Goal: Task Accomplishment & Management: Use online tool/utility

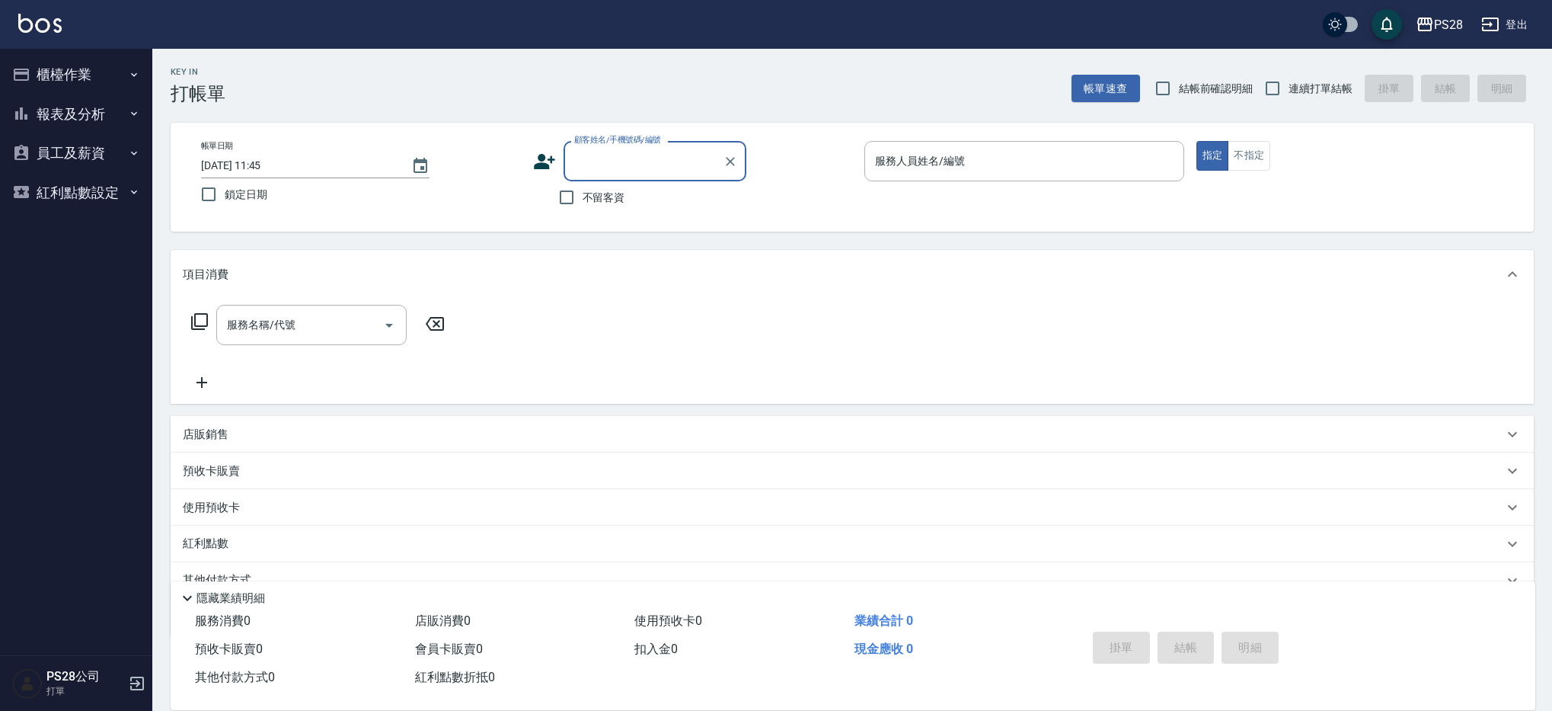
scroll to position [5, 0]
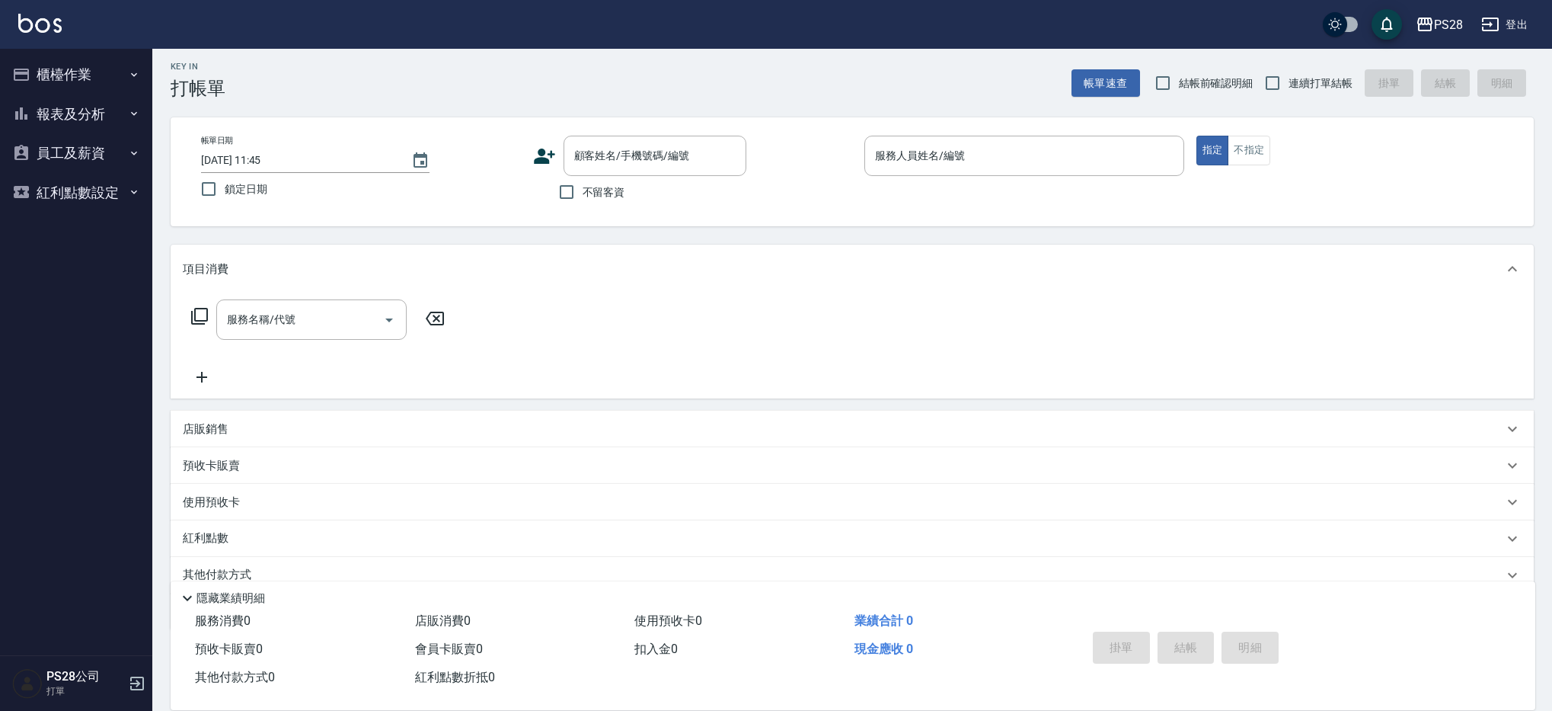
click at [603, 188] on span "不留客資" at bounding box center [604, 192] width 43 height 16
click at [583, 188] on input "不留客資" at bounding box center [567, 192] width 32 height 32
checkbox input "true"
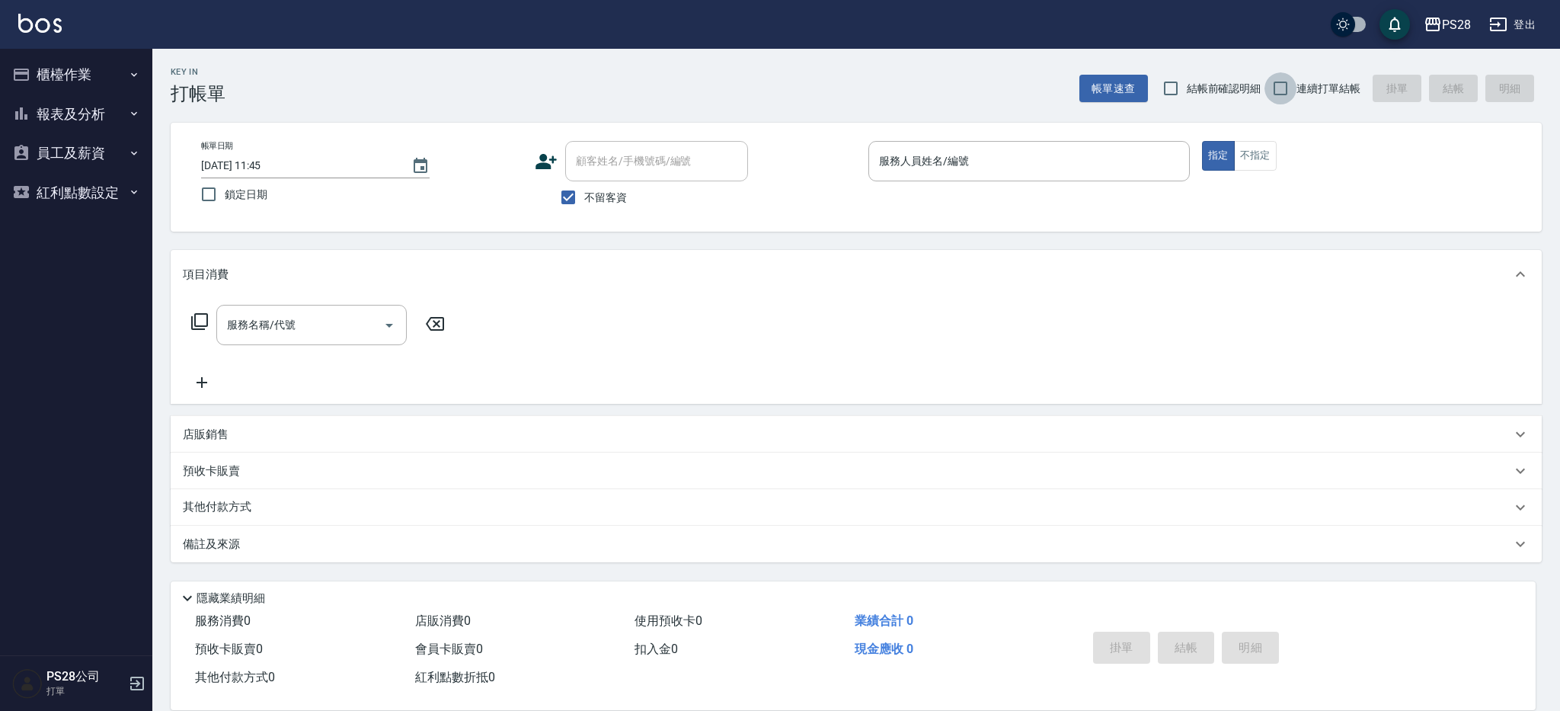
click at [1279, 85] on input "連續打單結帳" at bounding box center [1280, 88] width 32 height 32
checkbox input "true"
click at [1000, 172] on input "服務人員姓名/編號" at bounding box center [1029, 161] width 308 height 27
click at [1023, 177] on div "服務人員姓名/編號" at bounding box center [1028, 161] width 321 height 40
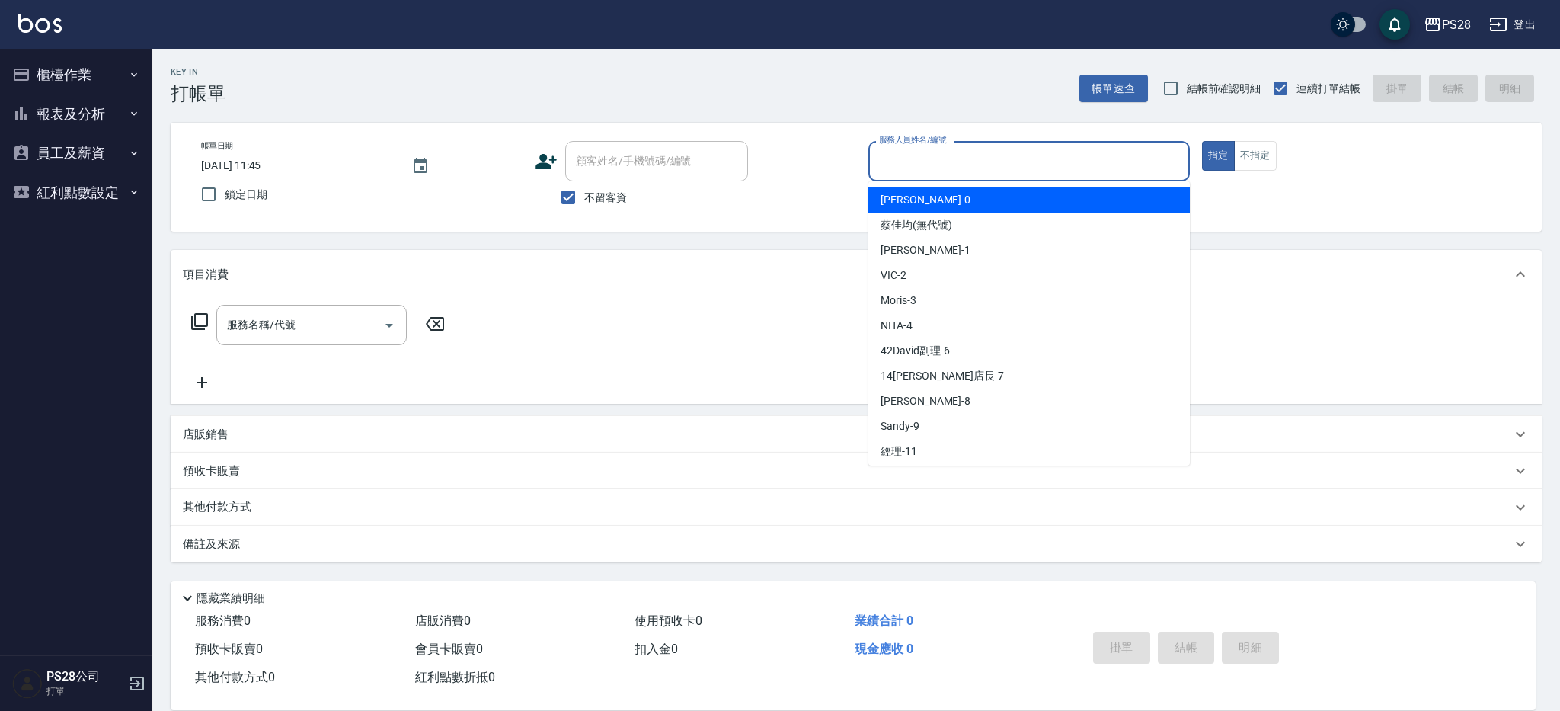
type input "ㄅ"
type input "1"
type button "true"
type input "[PERSON_NAME]-1"
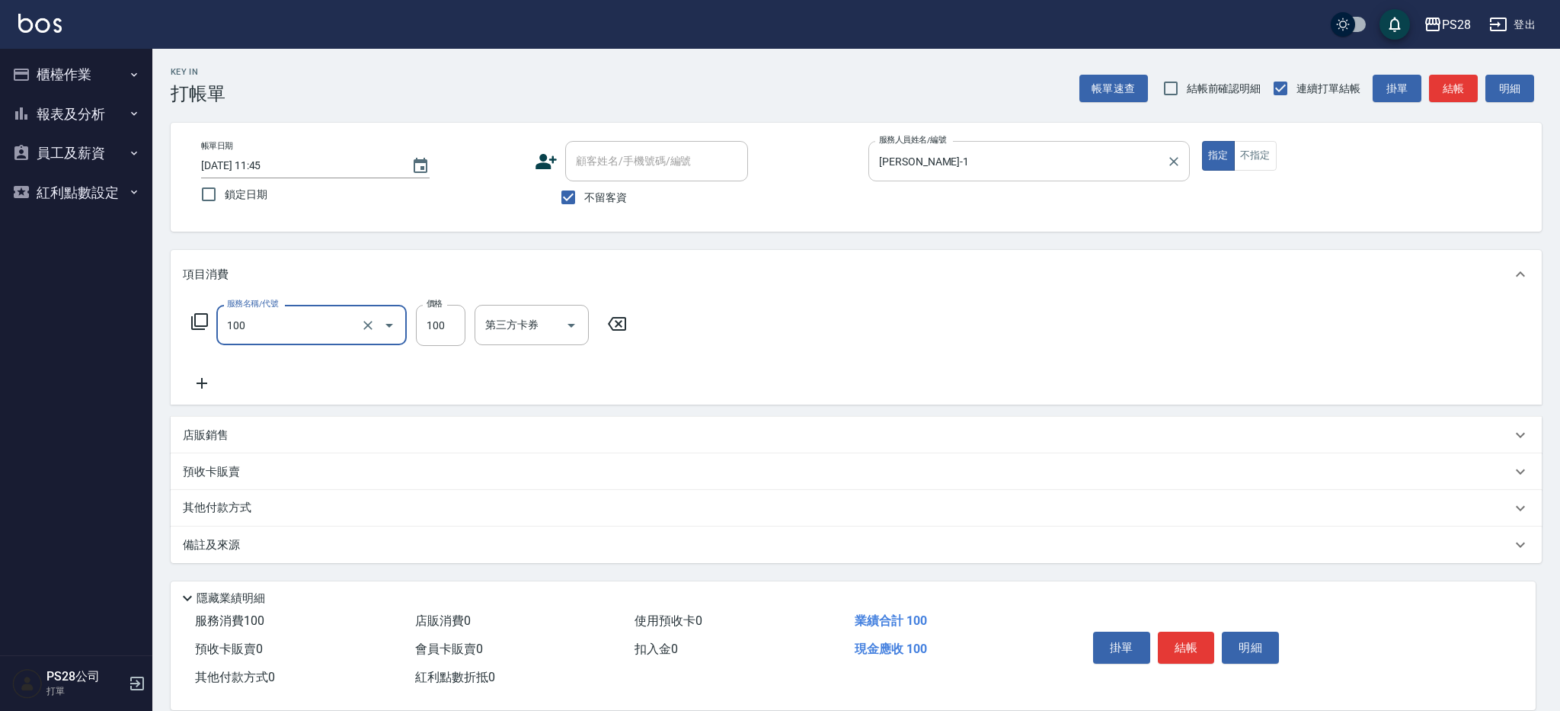
type input "洗髮(100)"
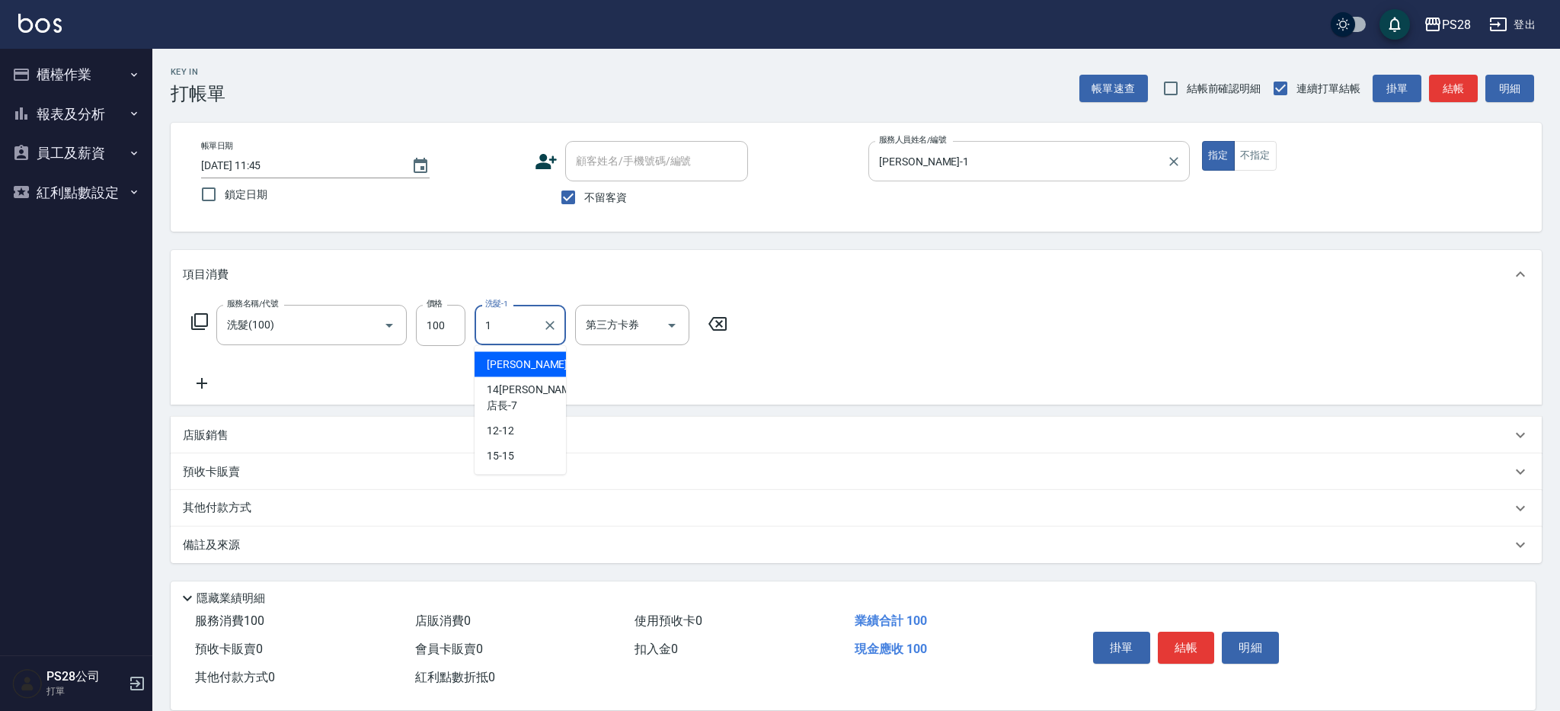
type input "[PERSON_NAME]-1"
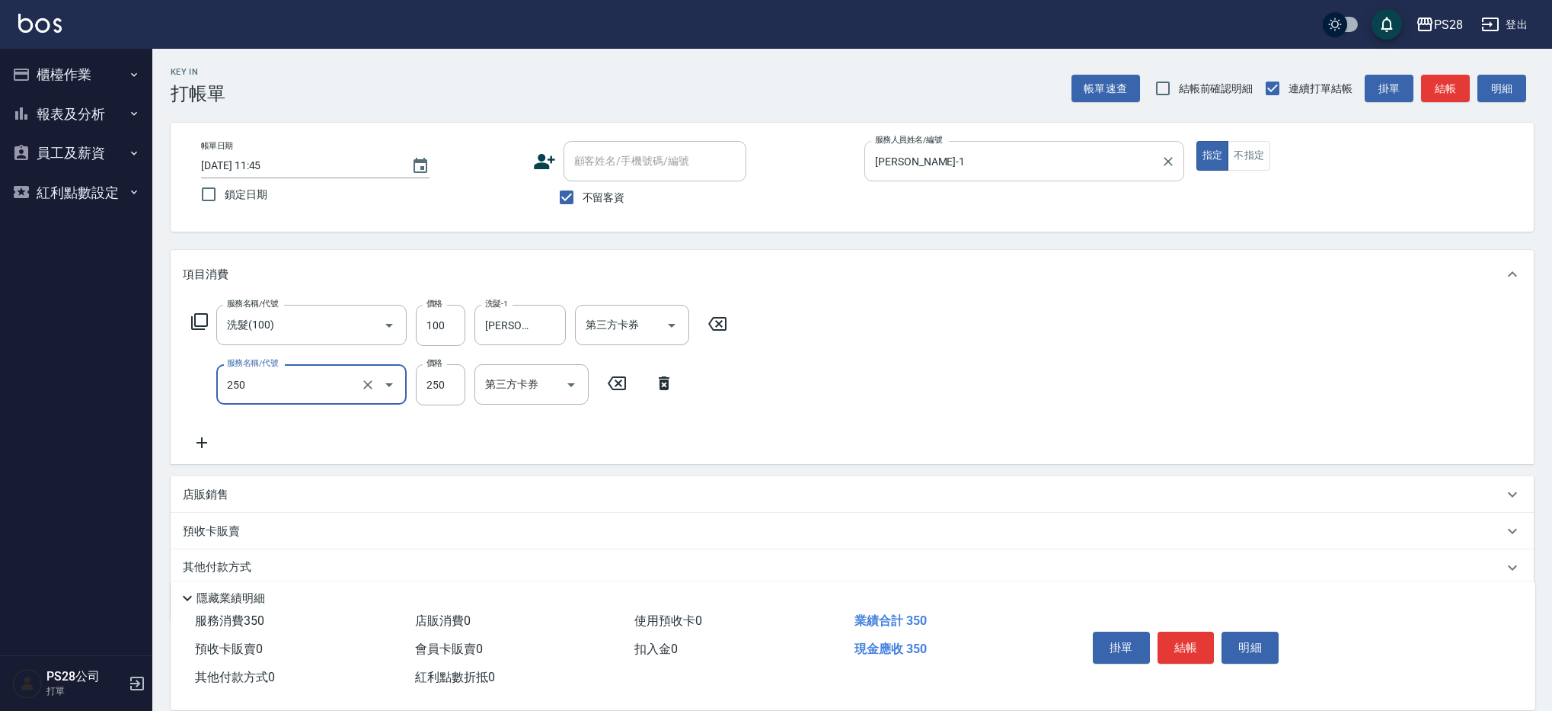
type input "單剪(250)"
type input "350"
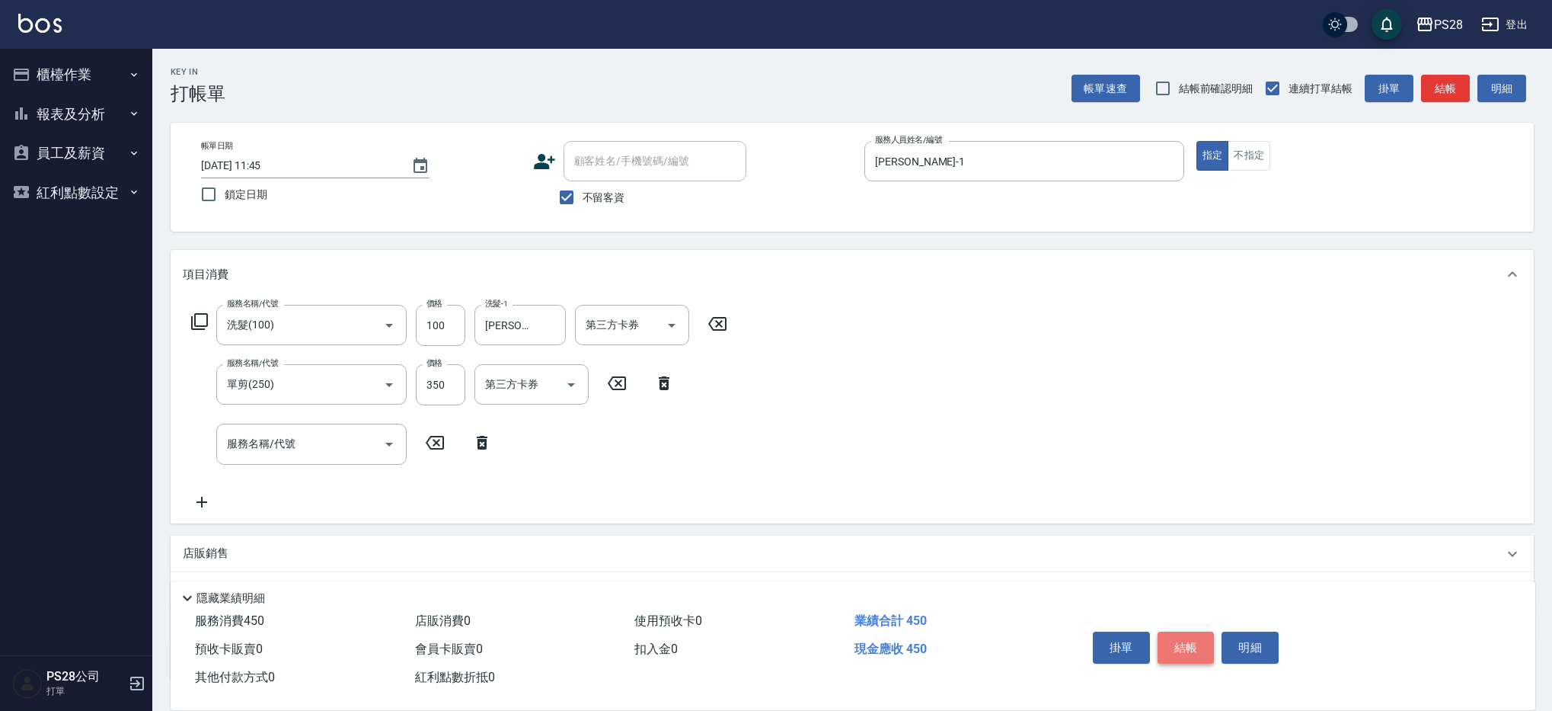
click at [1187, 638] on button "結帳" at bounding box center [1186, 647] width 57 height 32
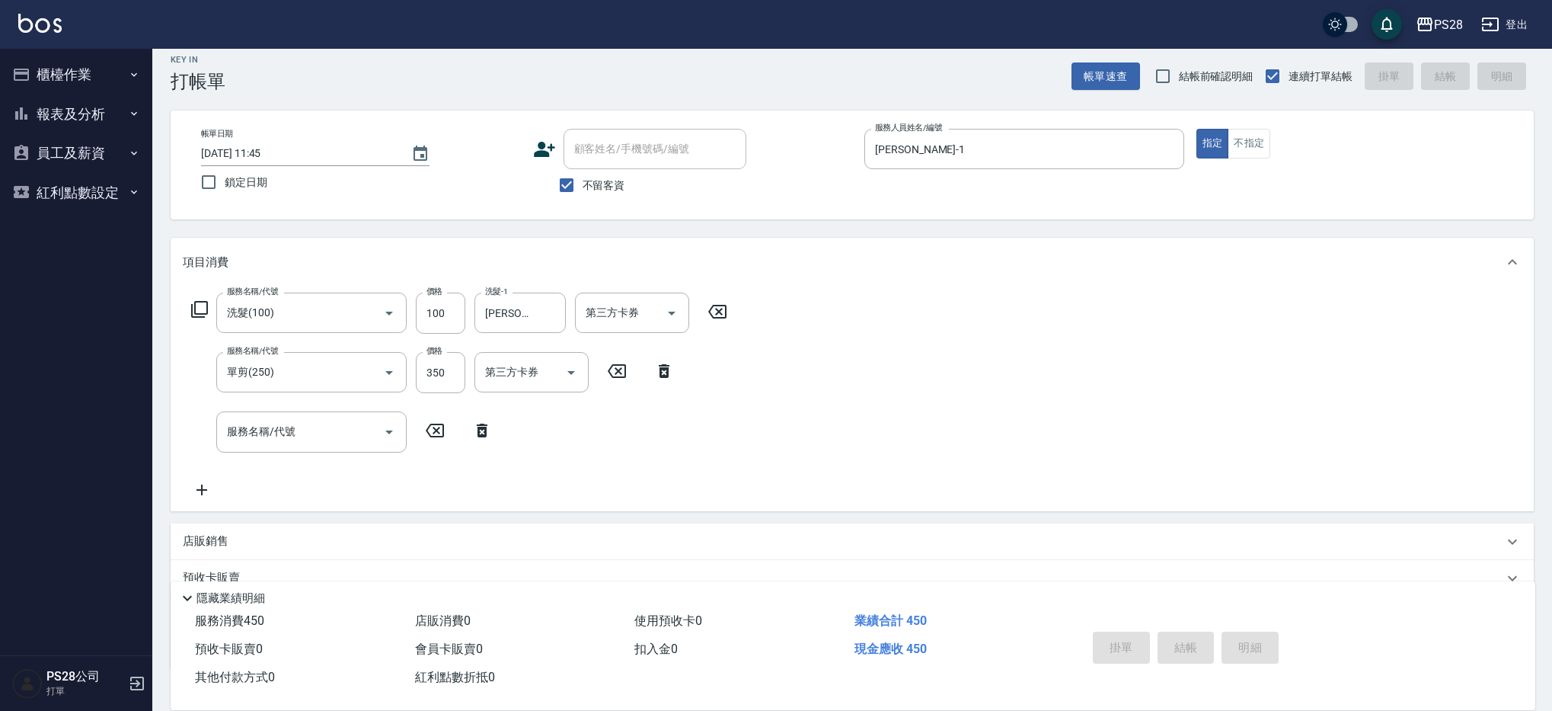
scroll to position [11, 0]
type input "[DATE] 14:54"
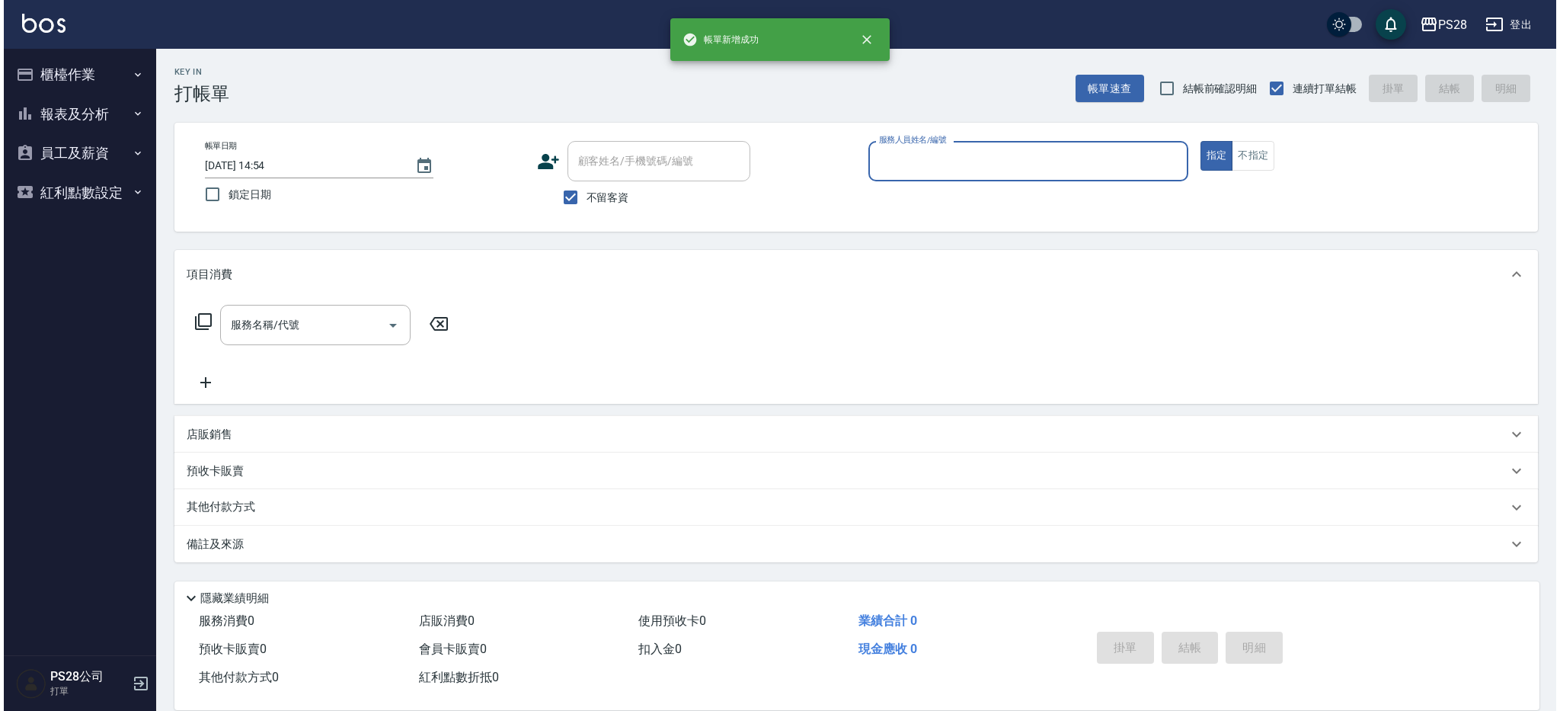
scroll to position [0, 0]
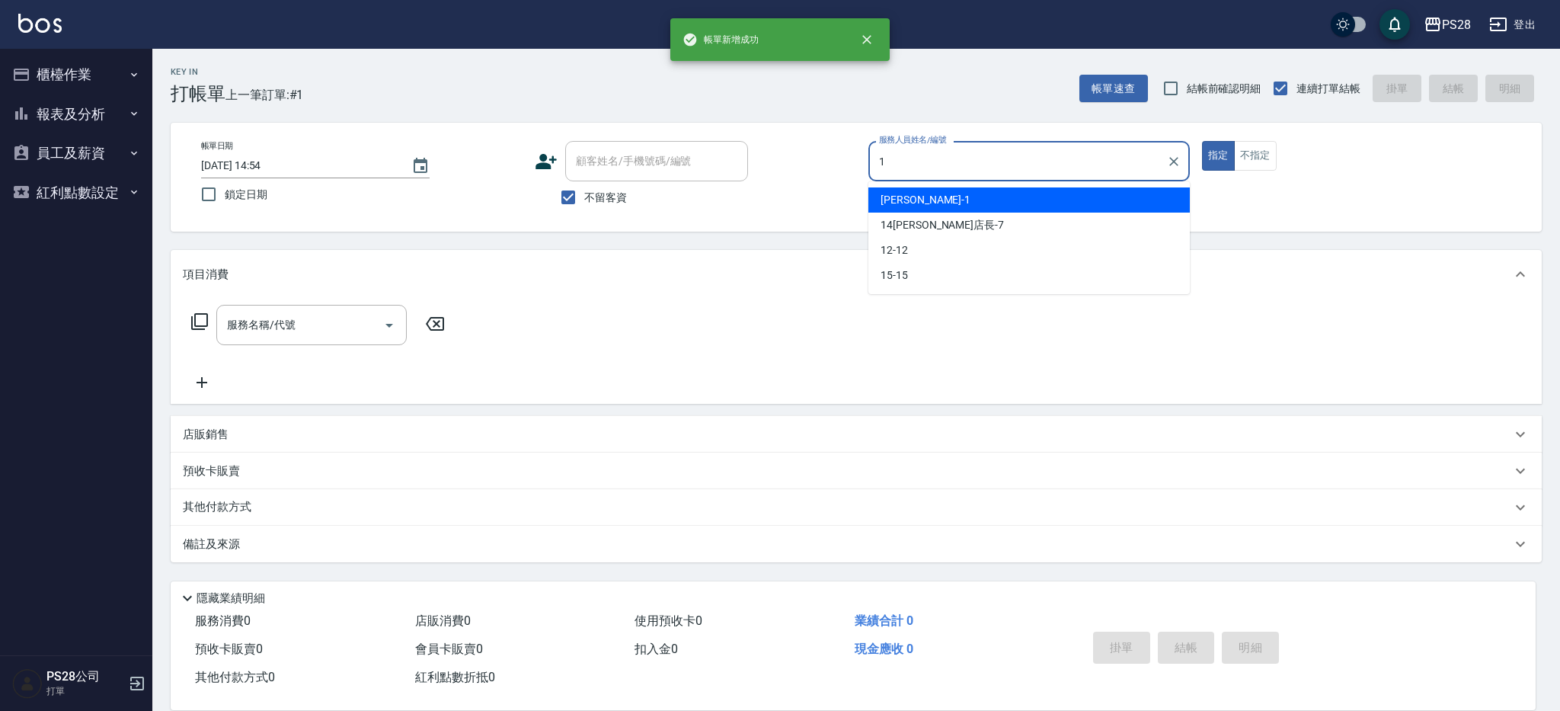
type input "[PERSON_NAME]-1"
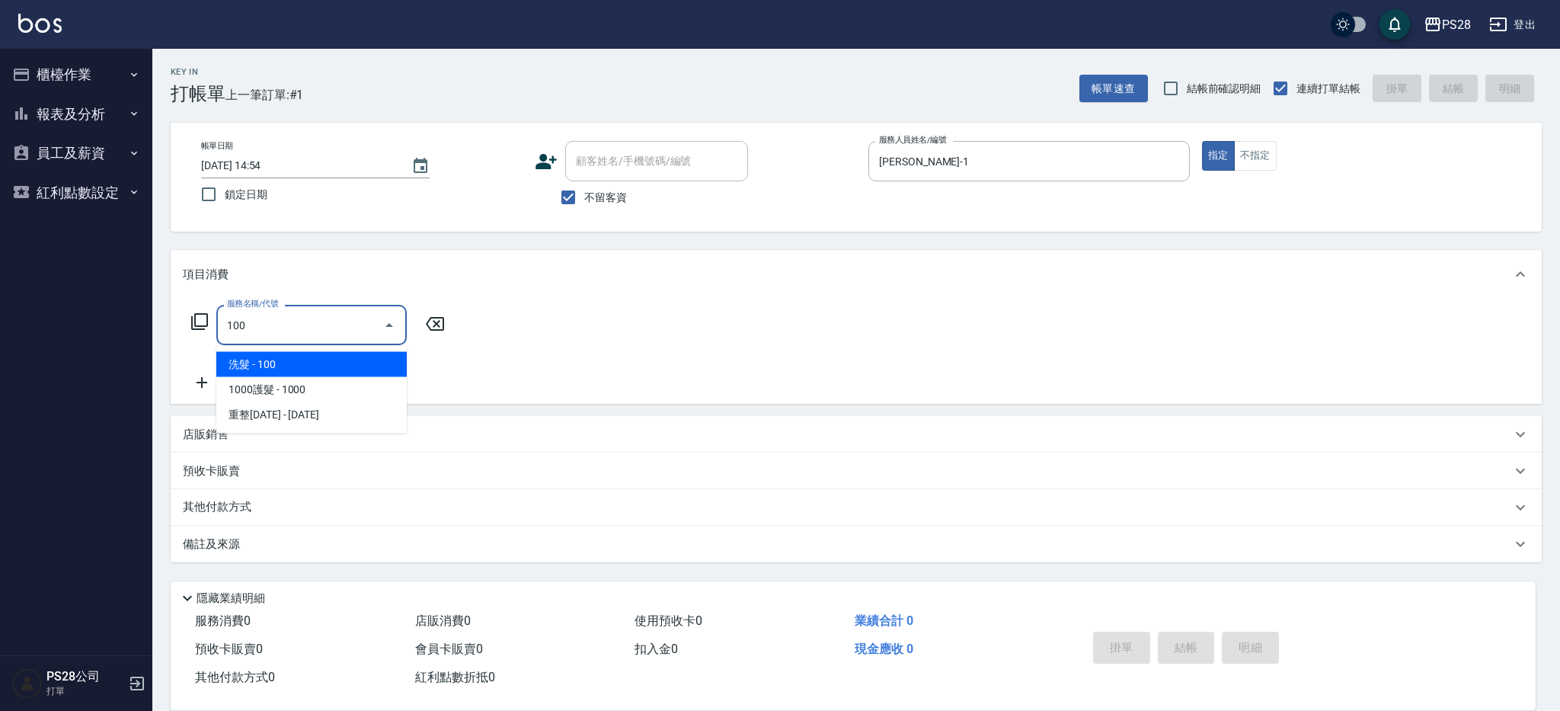
type input "洗髮(100)"
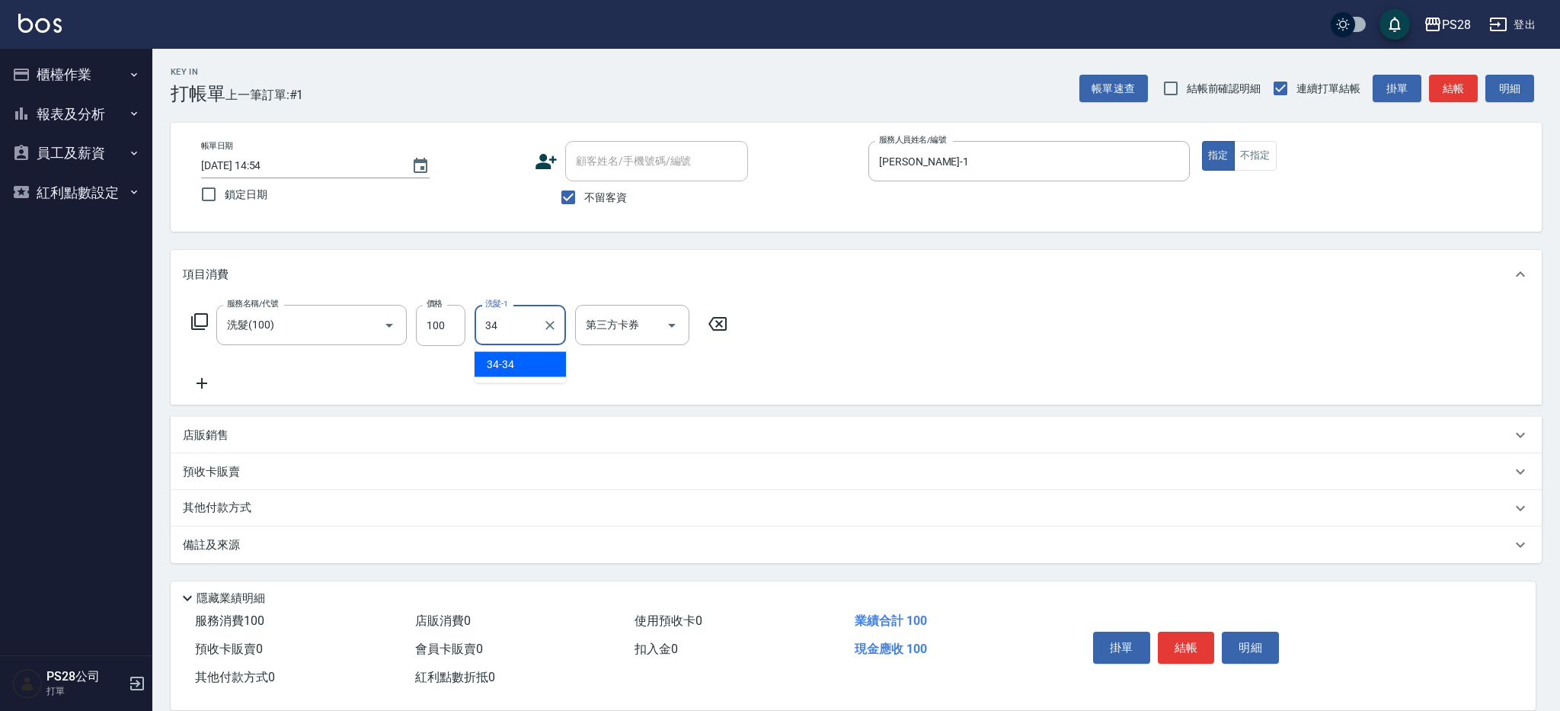
type input "34-34"
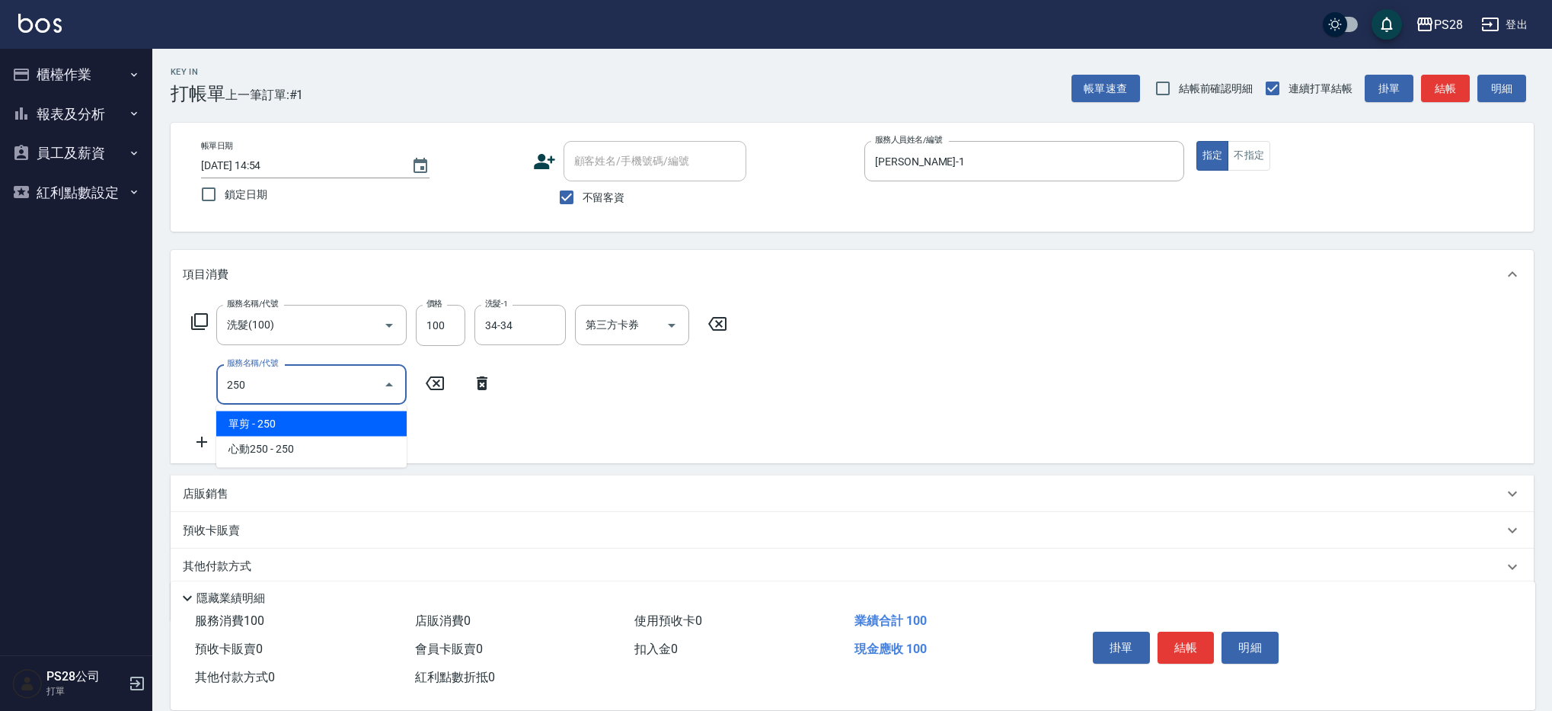
type input "單剪(250)"
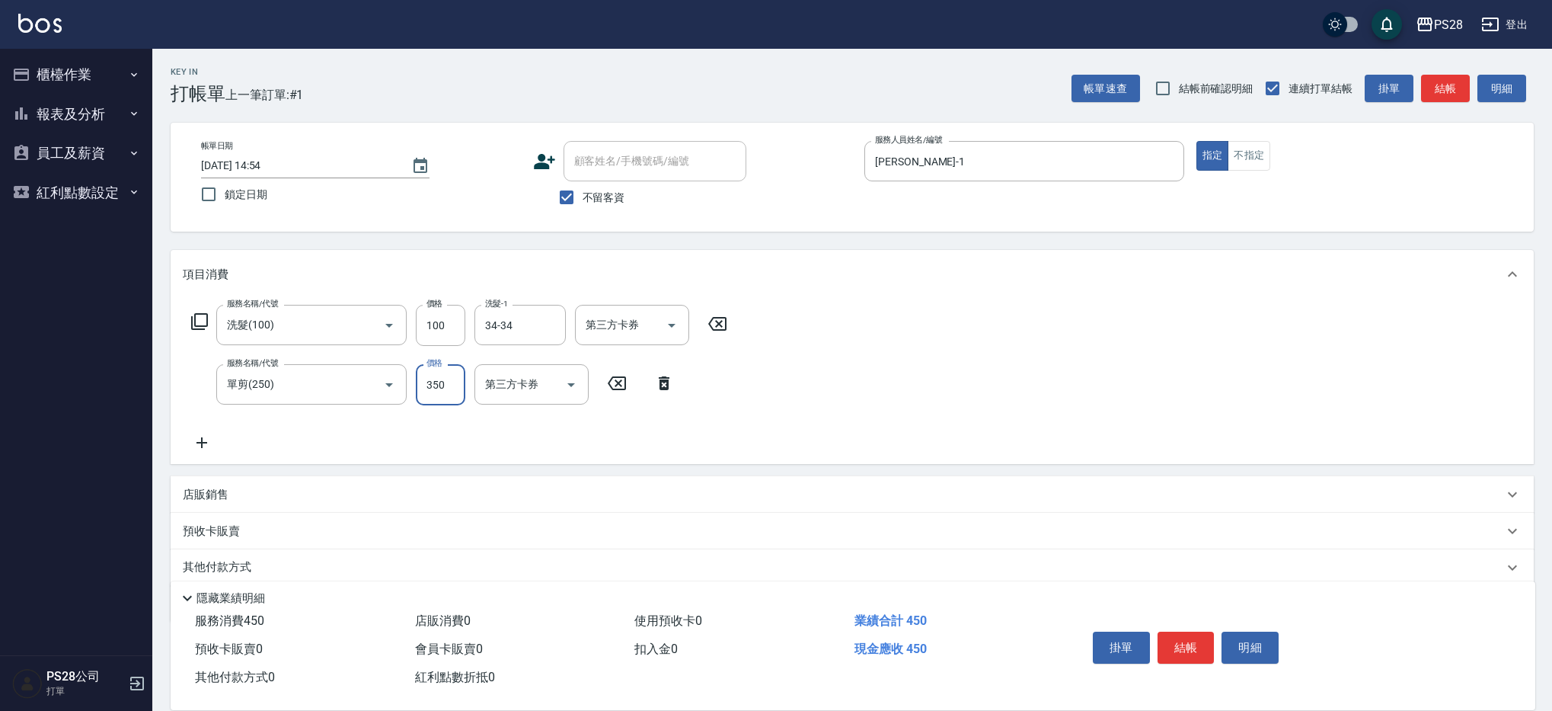
type input "350"
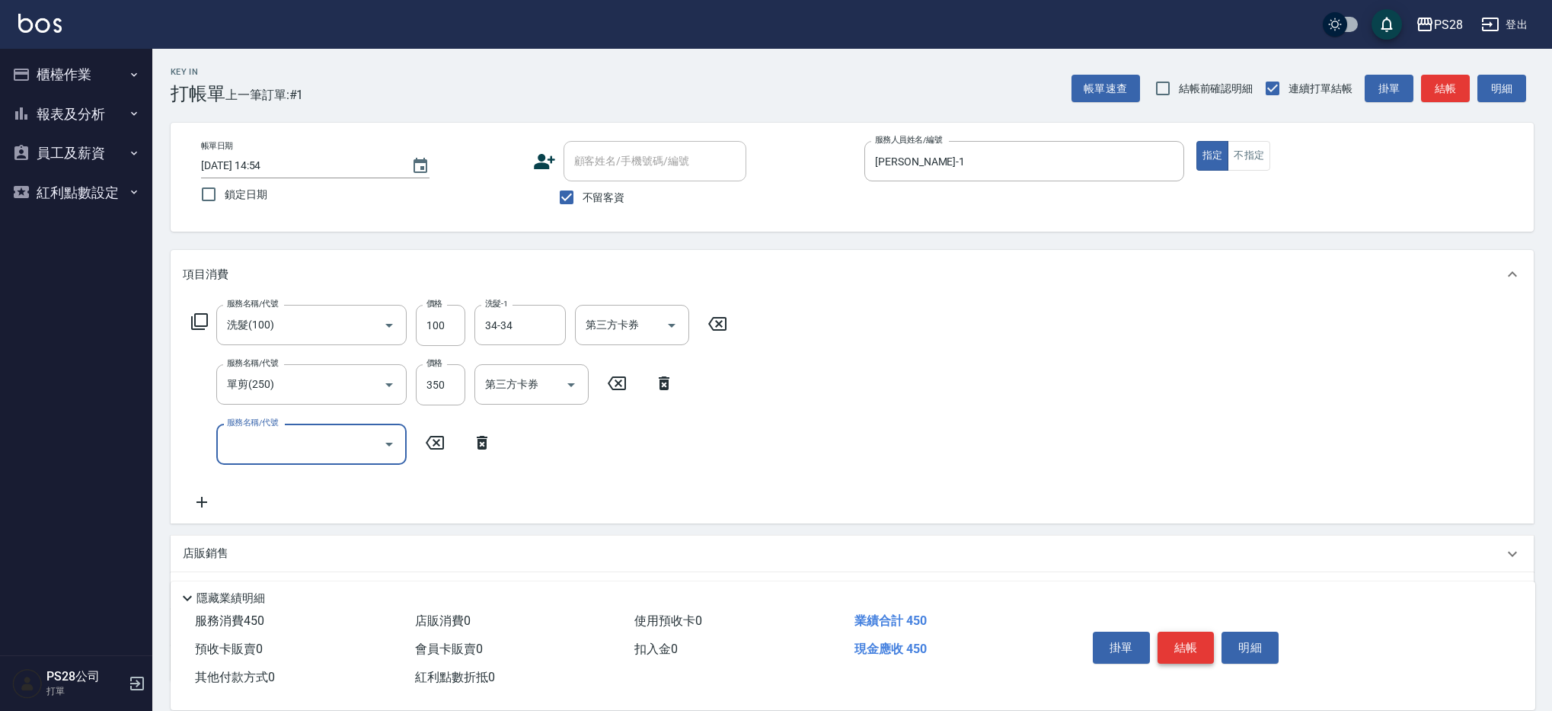
click at [1191, 644] on button "結帳" at bounding box center [1186, 647] width 57 height 32
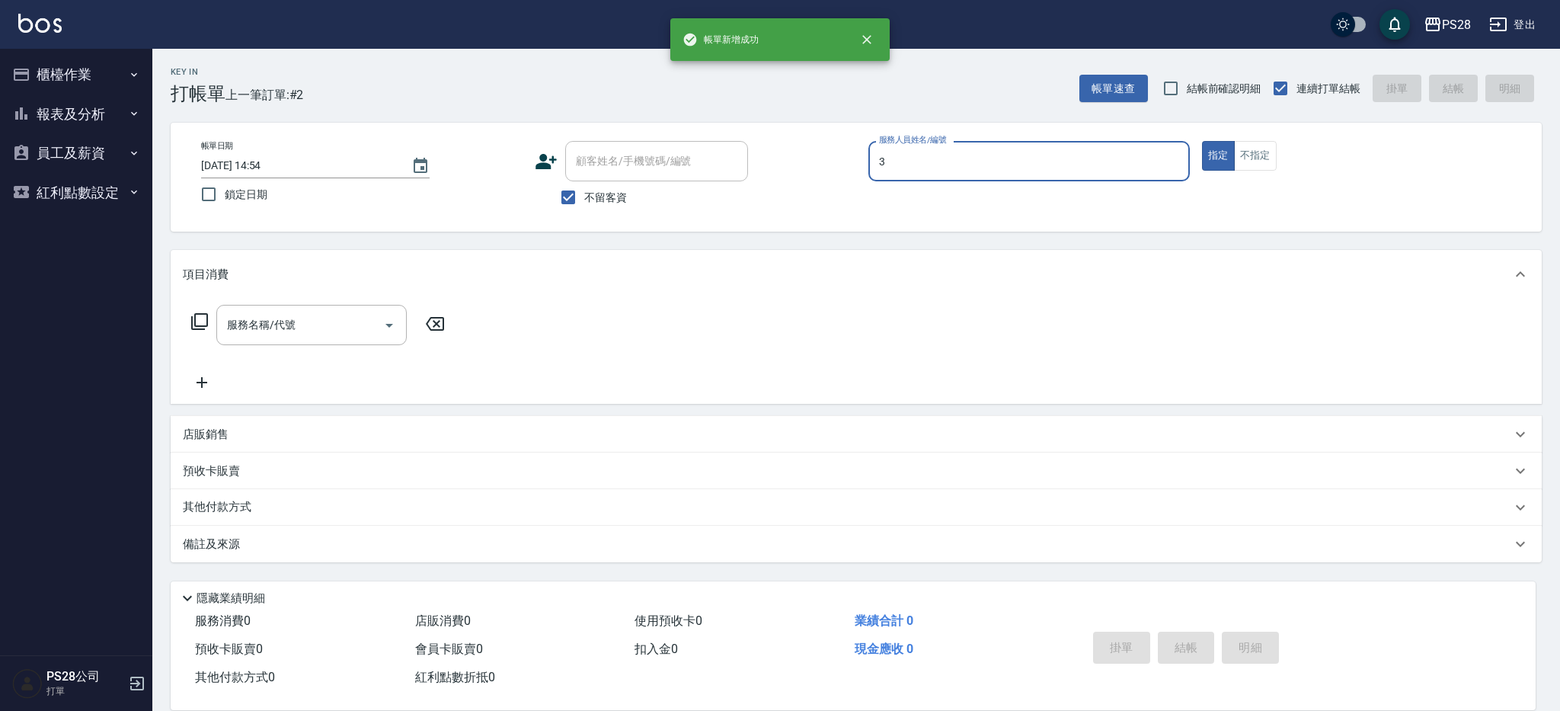
type input "Moris-3"
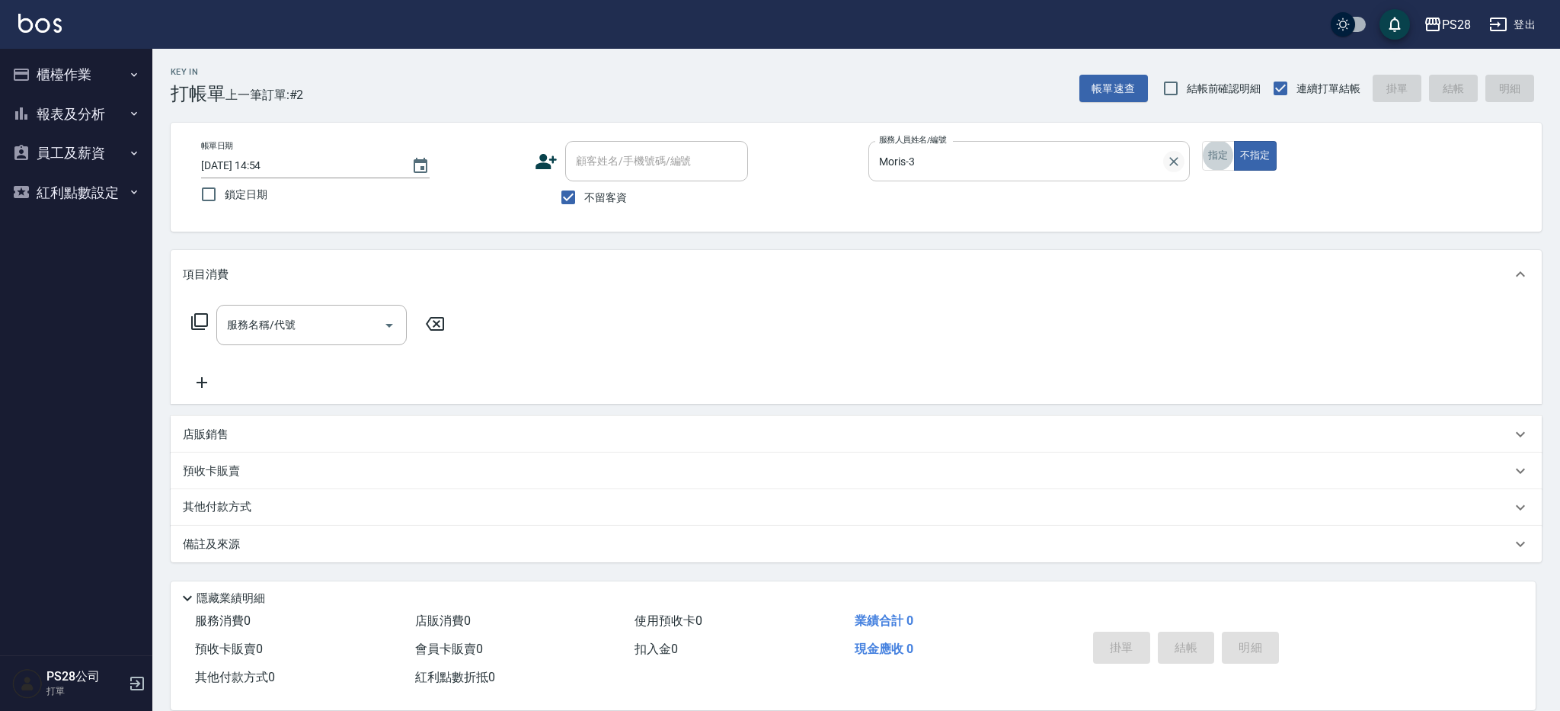
click at [1167, 162] on icon "Clear" at bounding box center [1173, 161] width 15 height 15
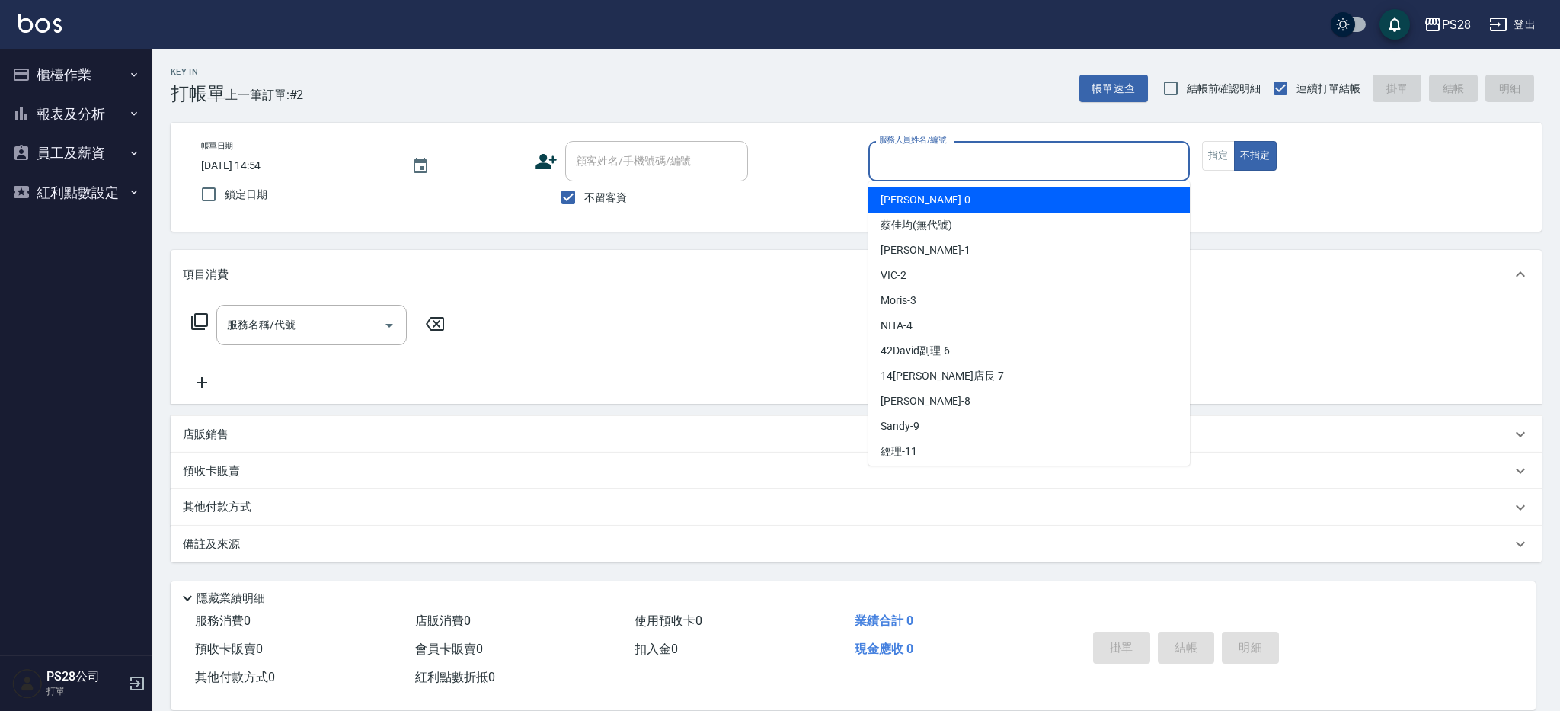
click at [1053, 155] on input "服務人員姓名/編號" at bounding box center [1029, 161] width 308 height 27
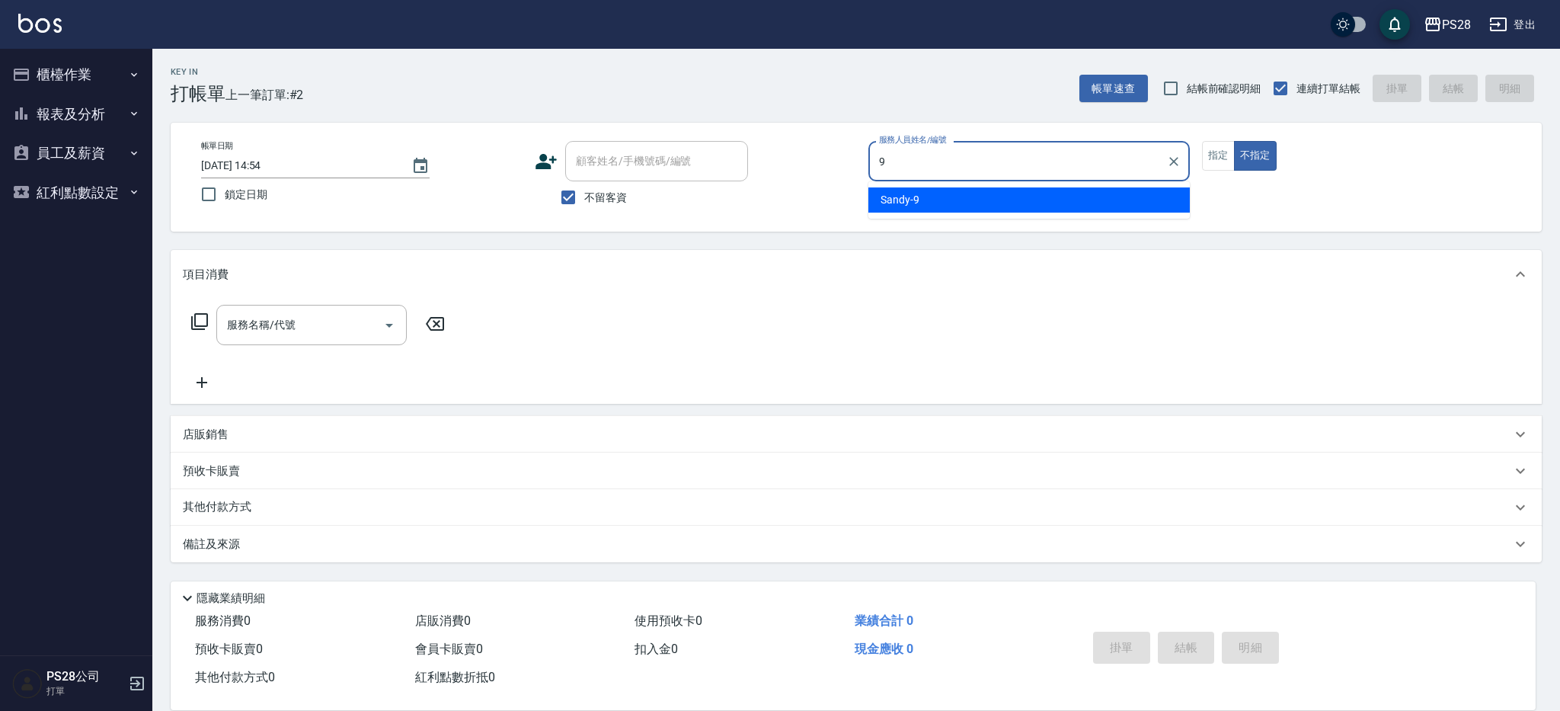
type input "Sandy-9"
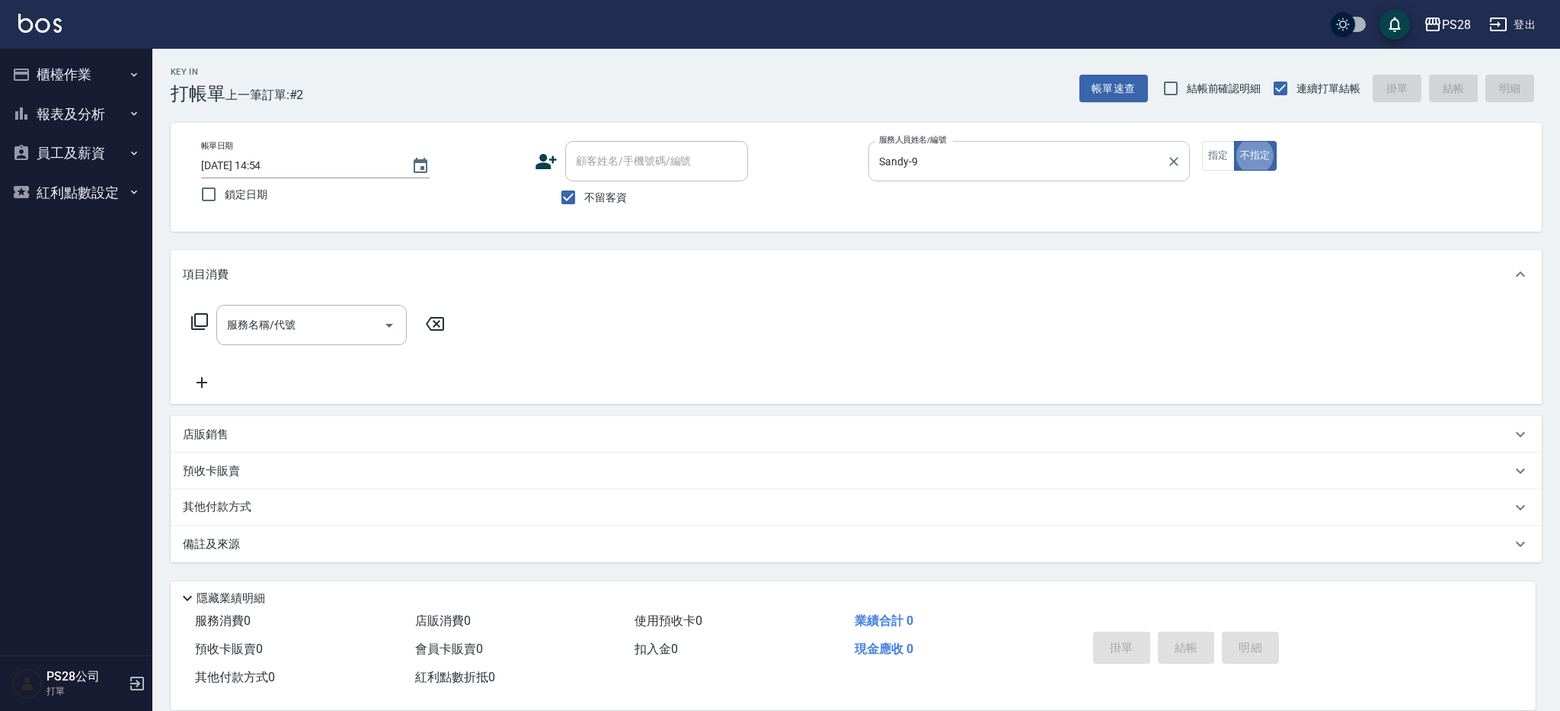
type button "false"
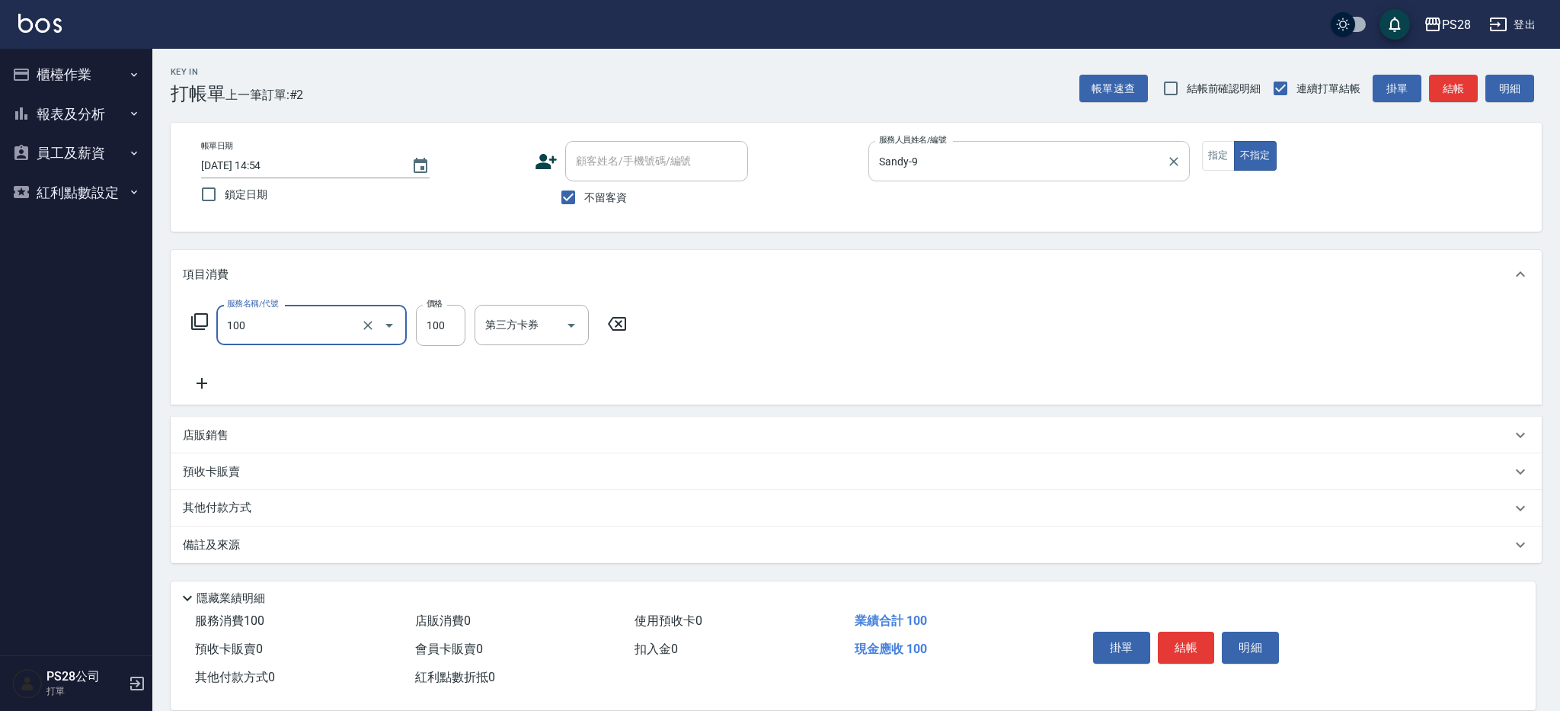
type input "洗髮(100)"
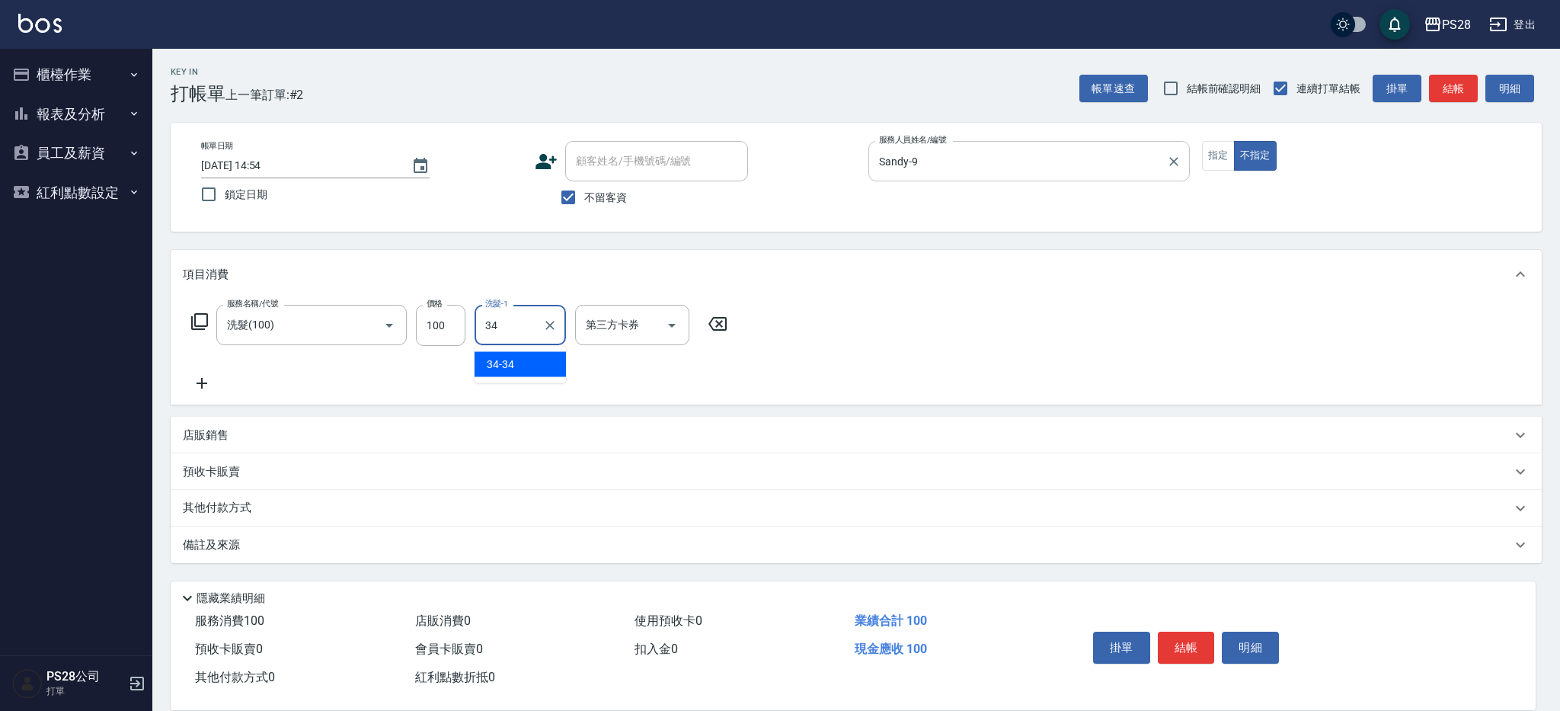
type input "34-34"
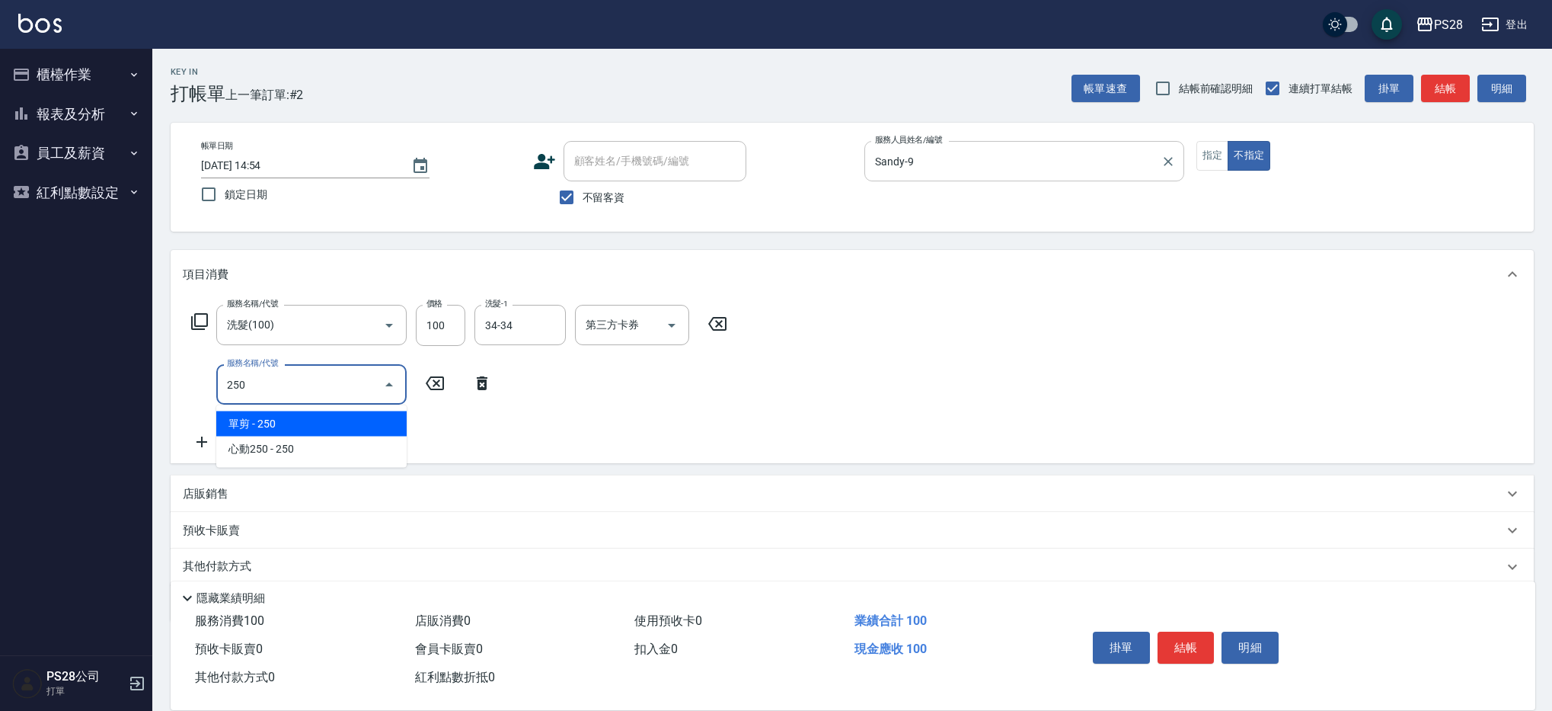
type input "單剪(250)"
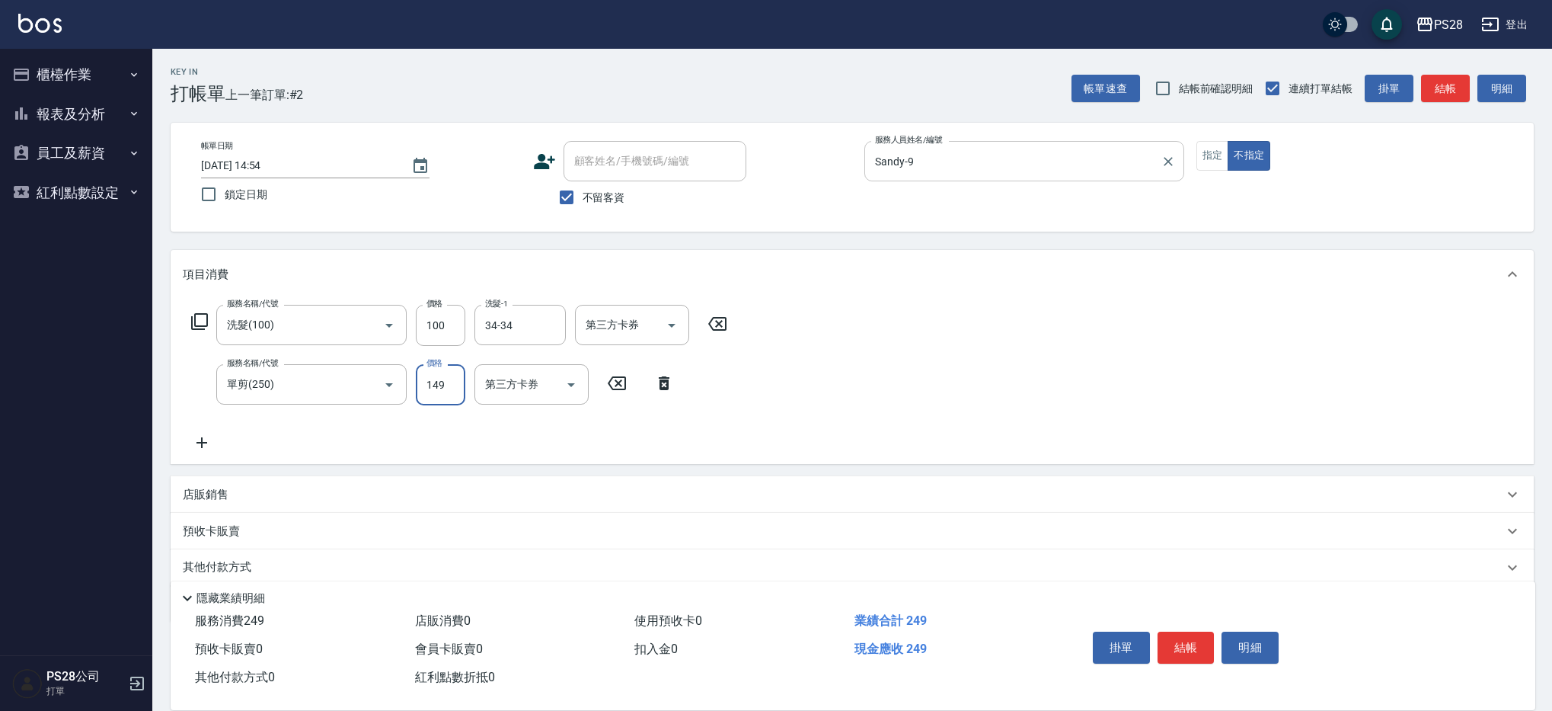
type input "149"
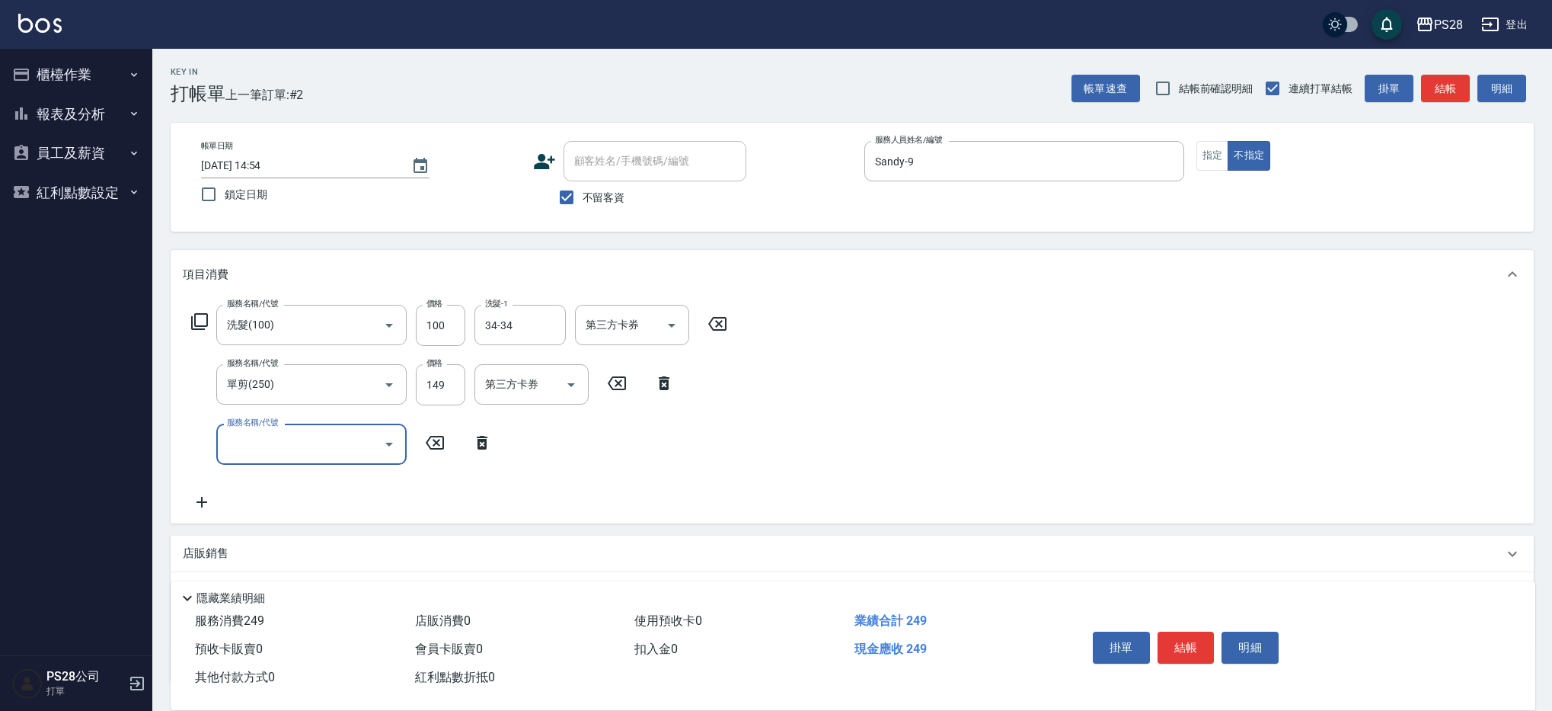
click at [1195, 639] on button "結帳" at bounding box center [1186, 647] width 57 height 32
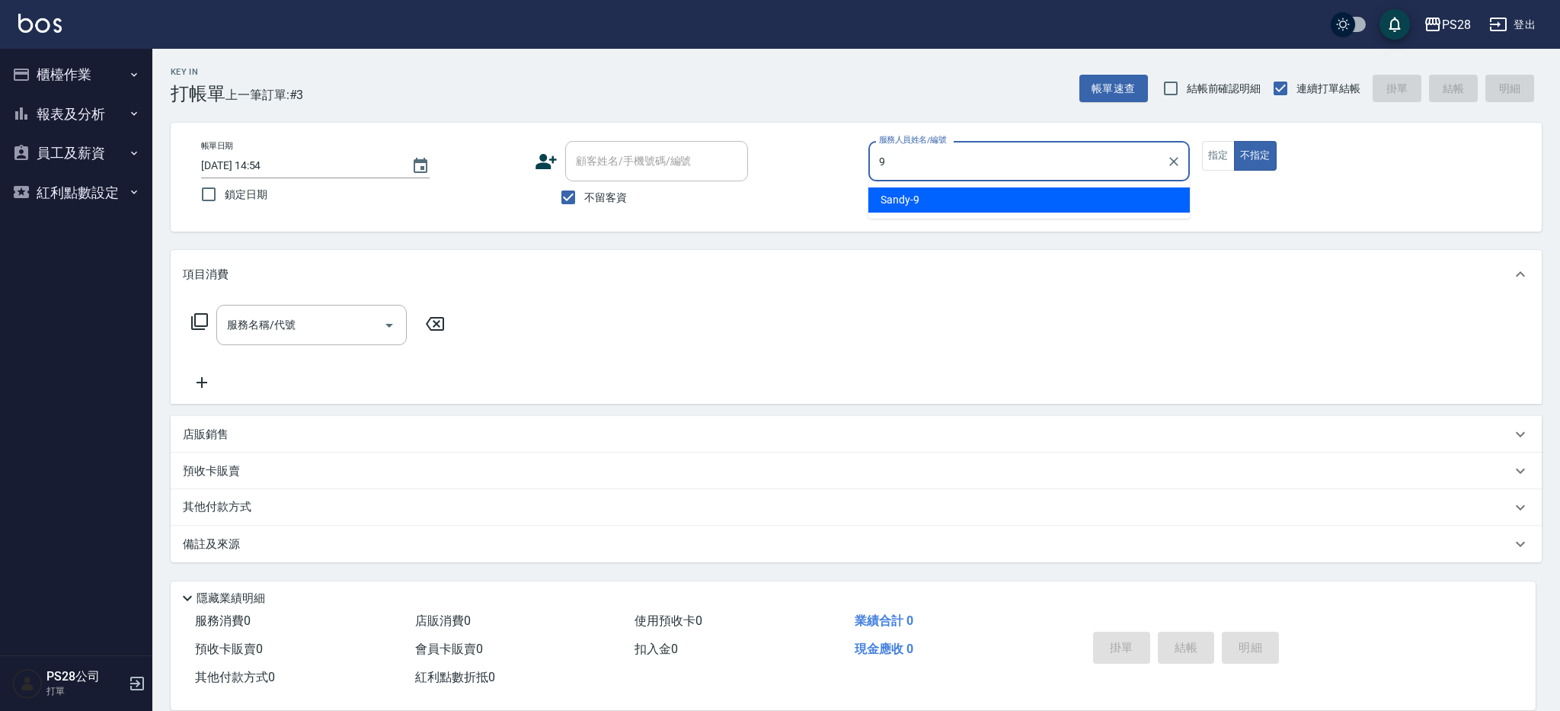
type input "Sandy-9"
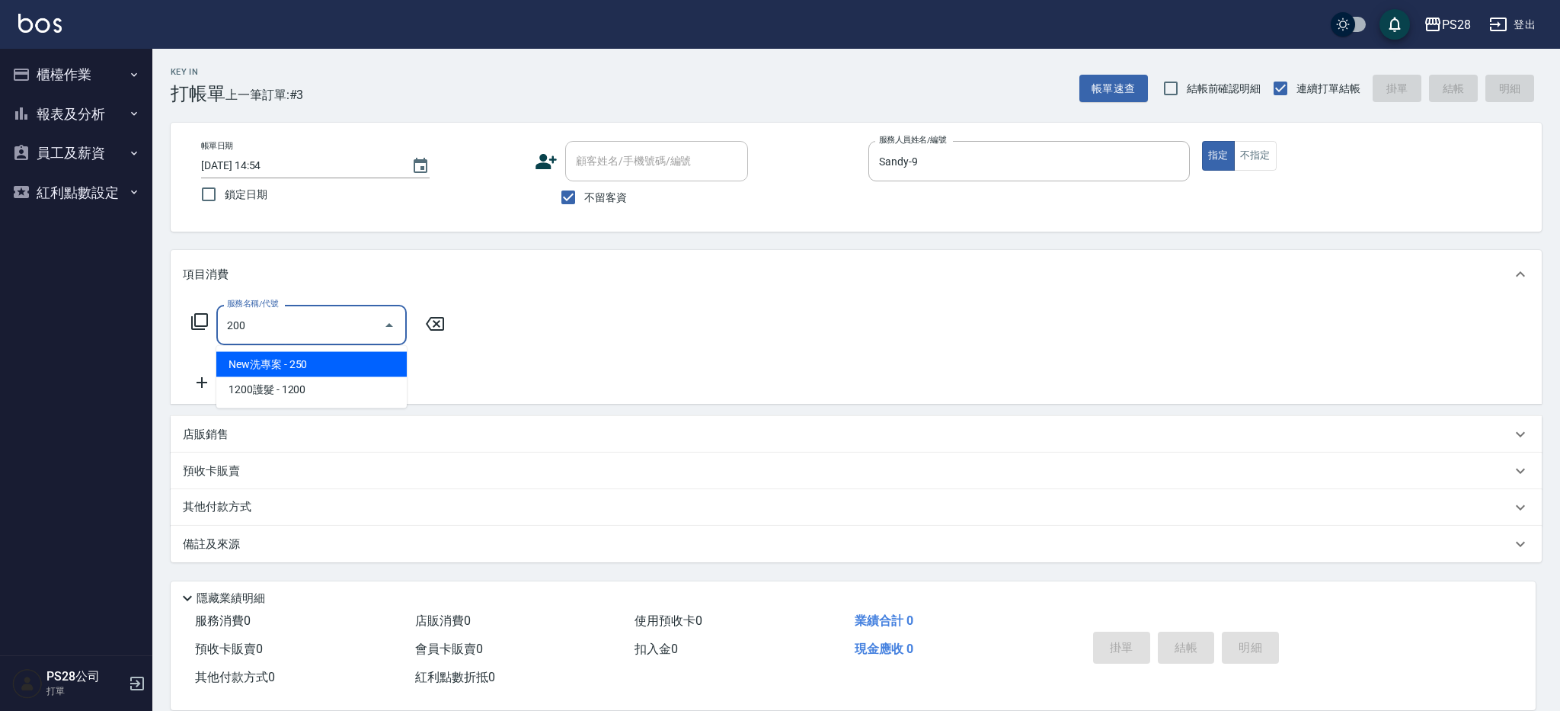
type input "New洗專案(200)"
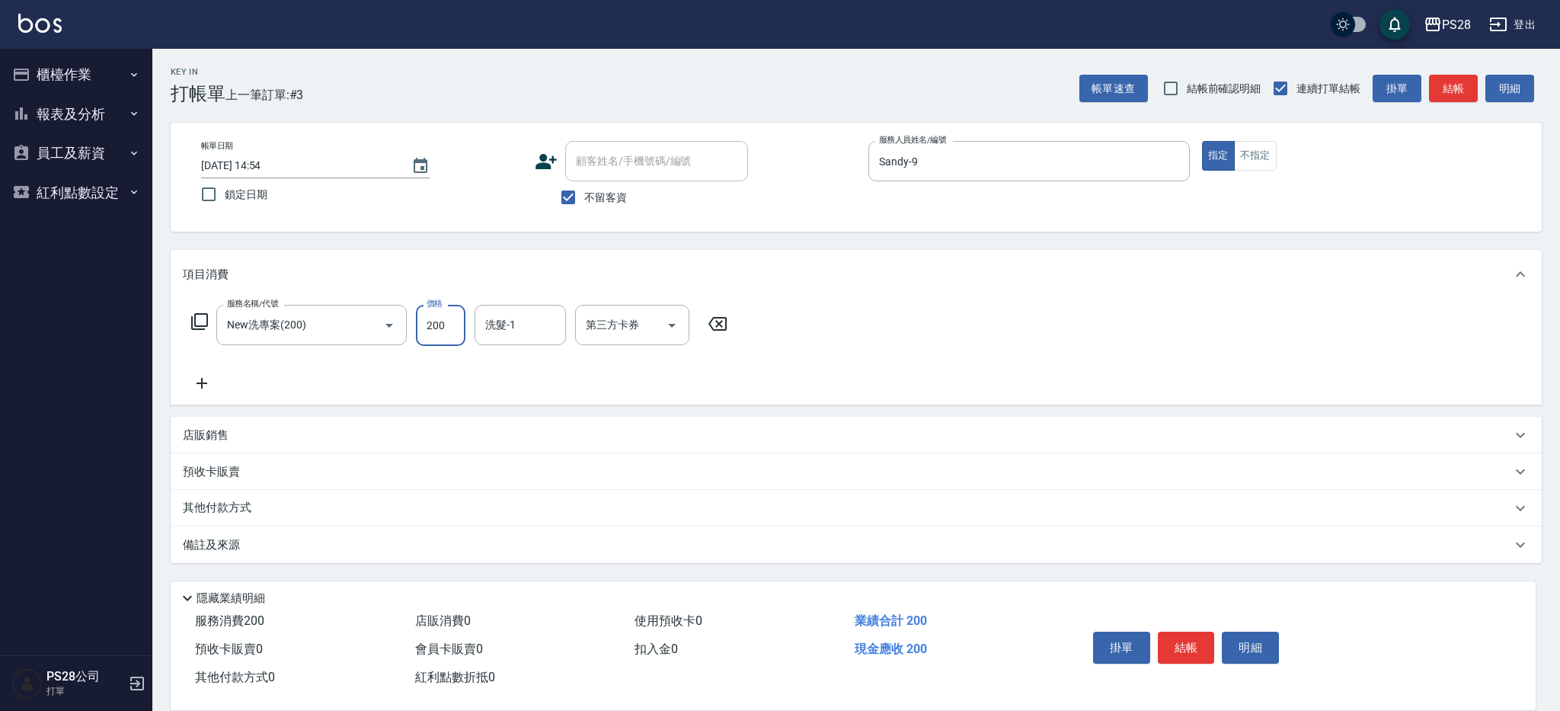
type input "200"
type input "Sandy-9"
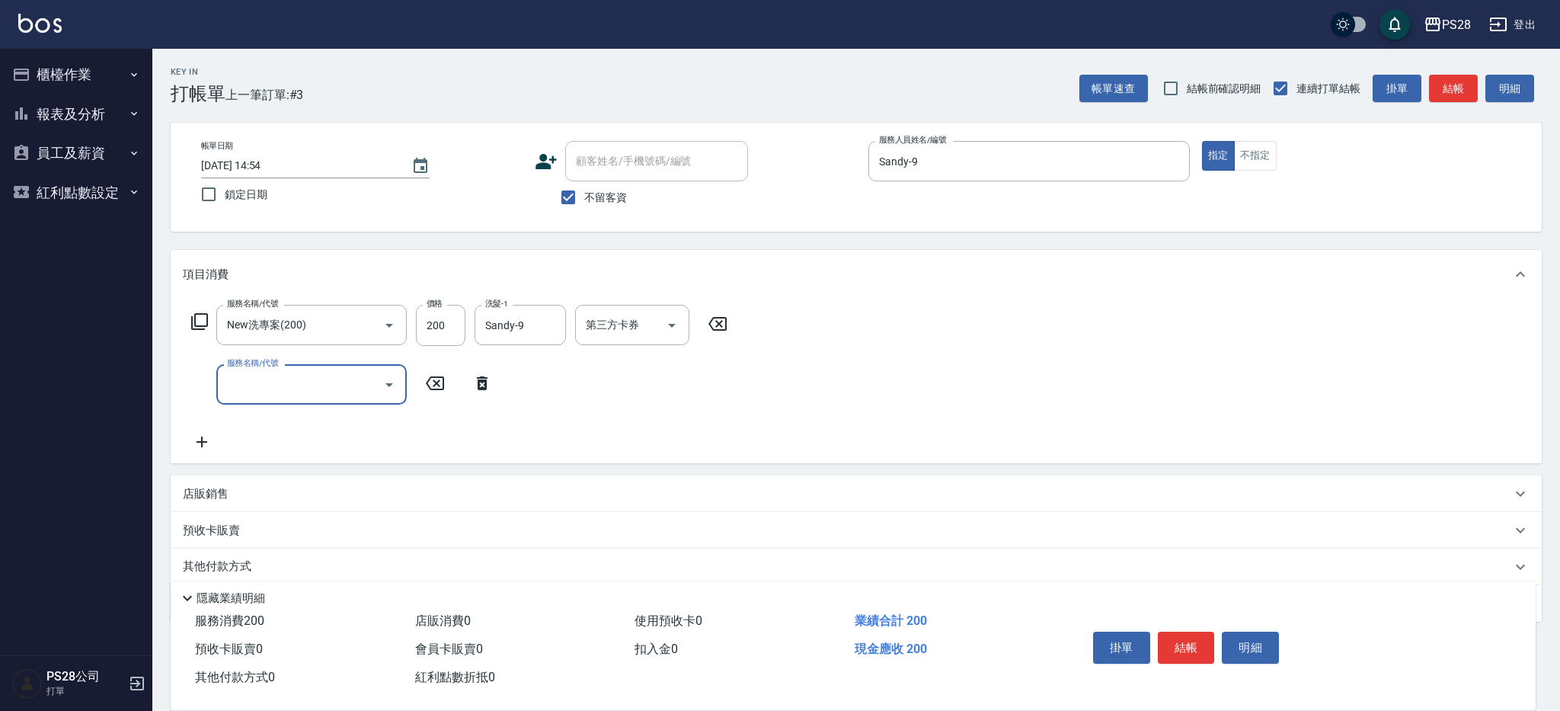
type input "2"
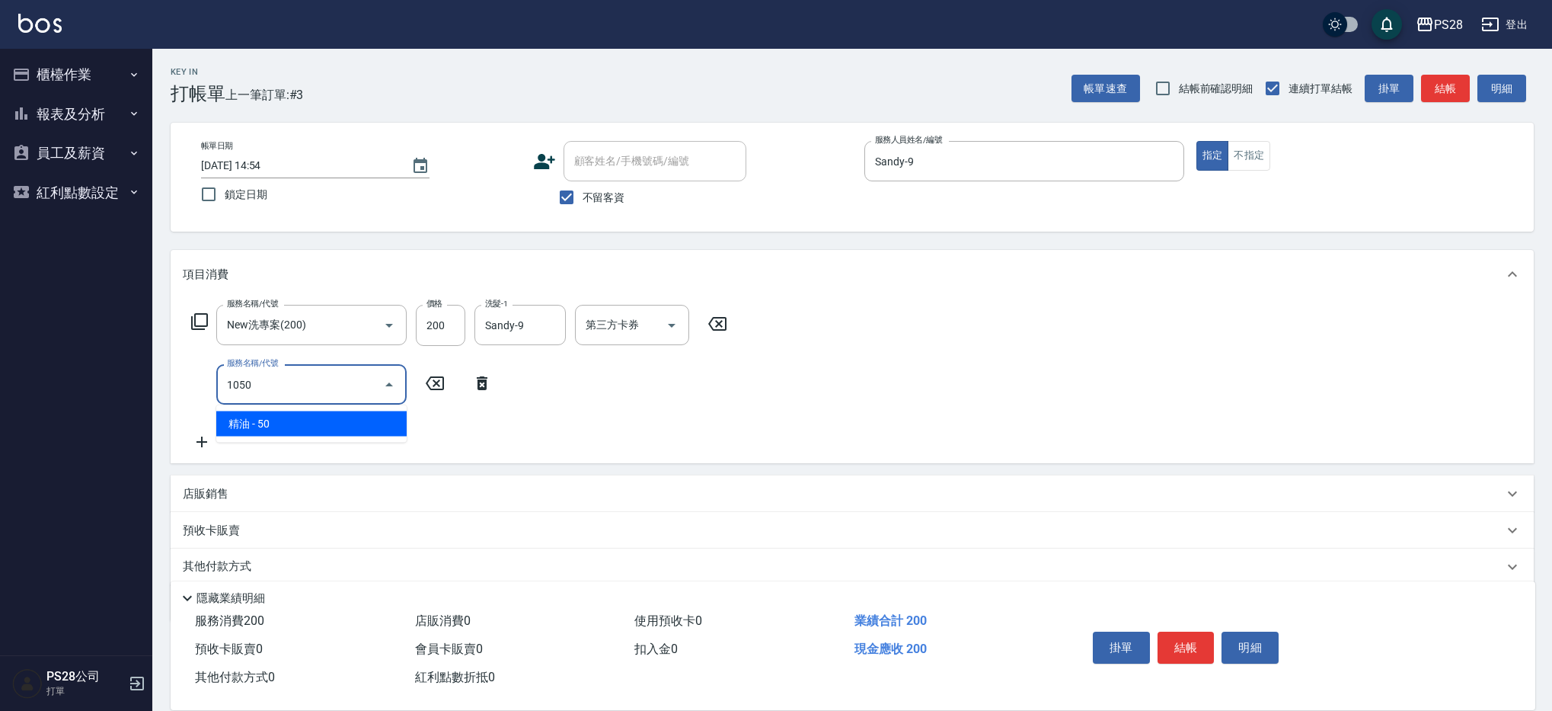
type input "精油(1050)"
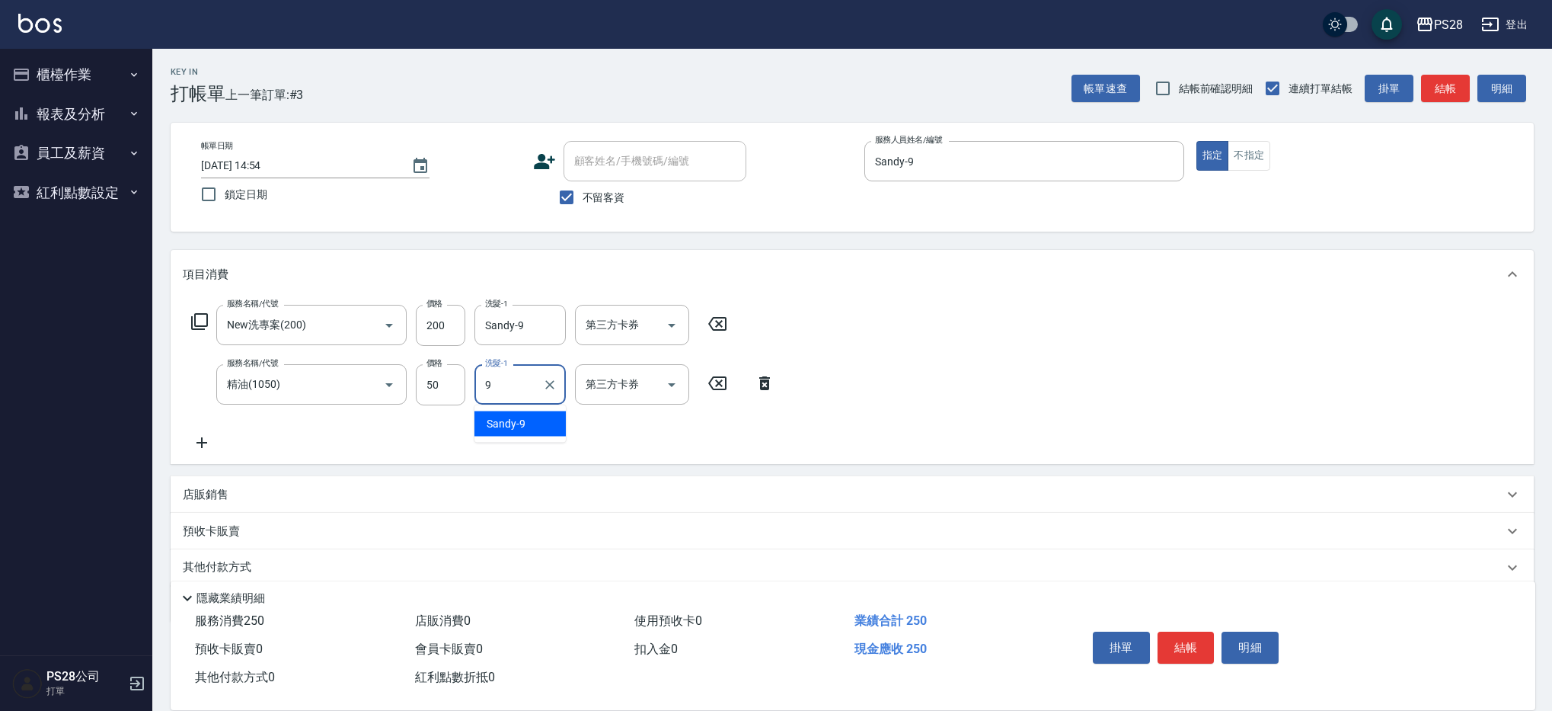
type input "Sandy-9"
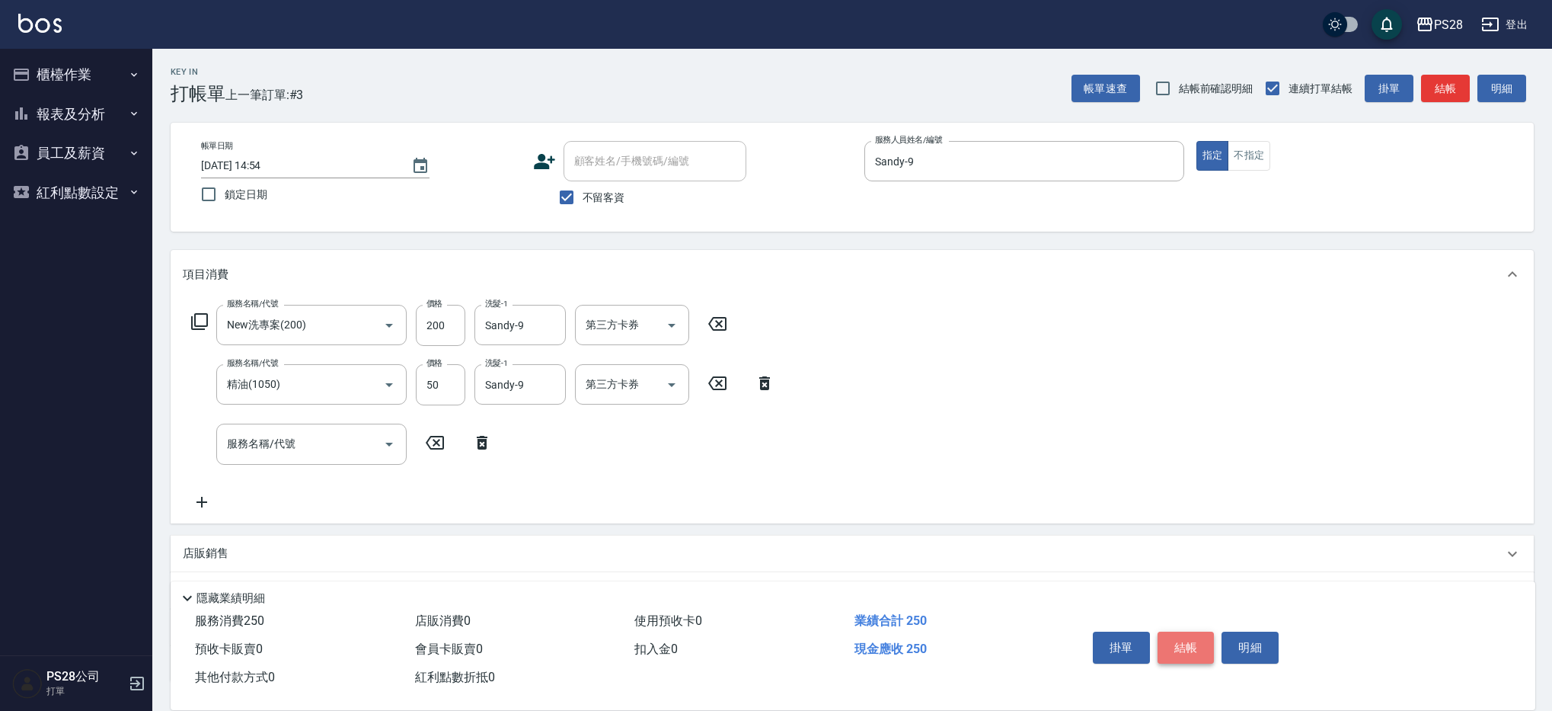
click at [1189, 644] on button "結帳" at bounding box center [1186, 647] width 57 height 32
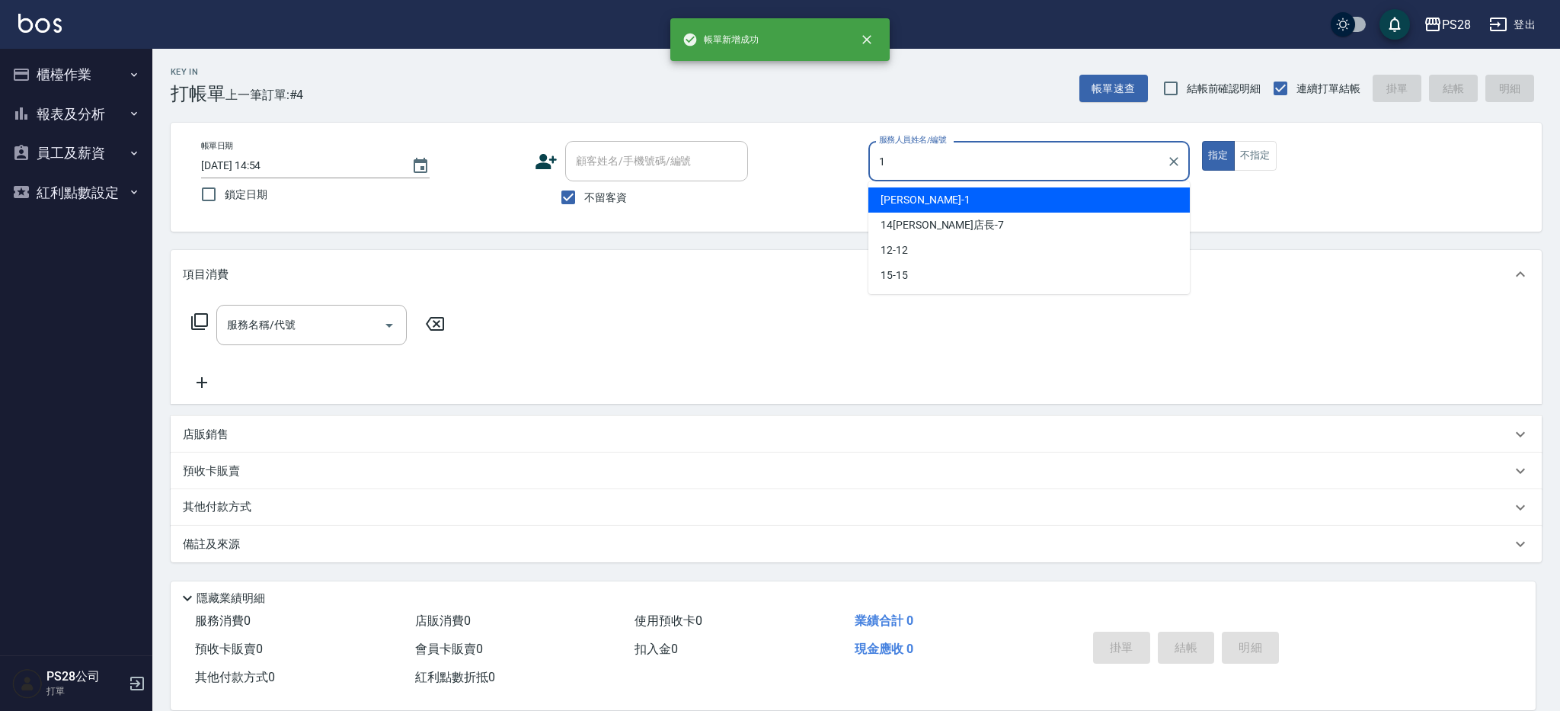
type input "[PERSON_NAME]-1"
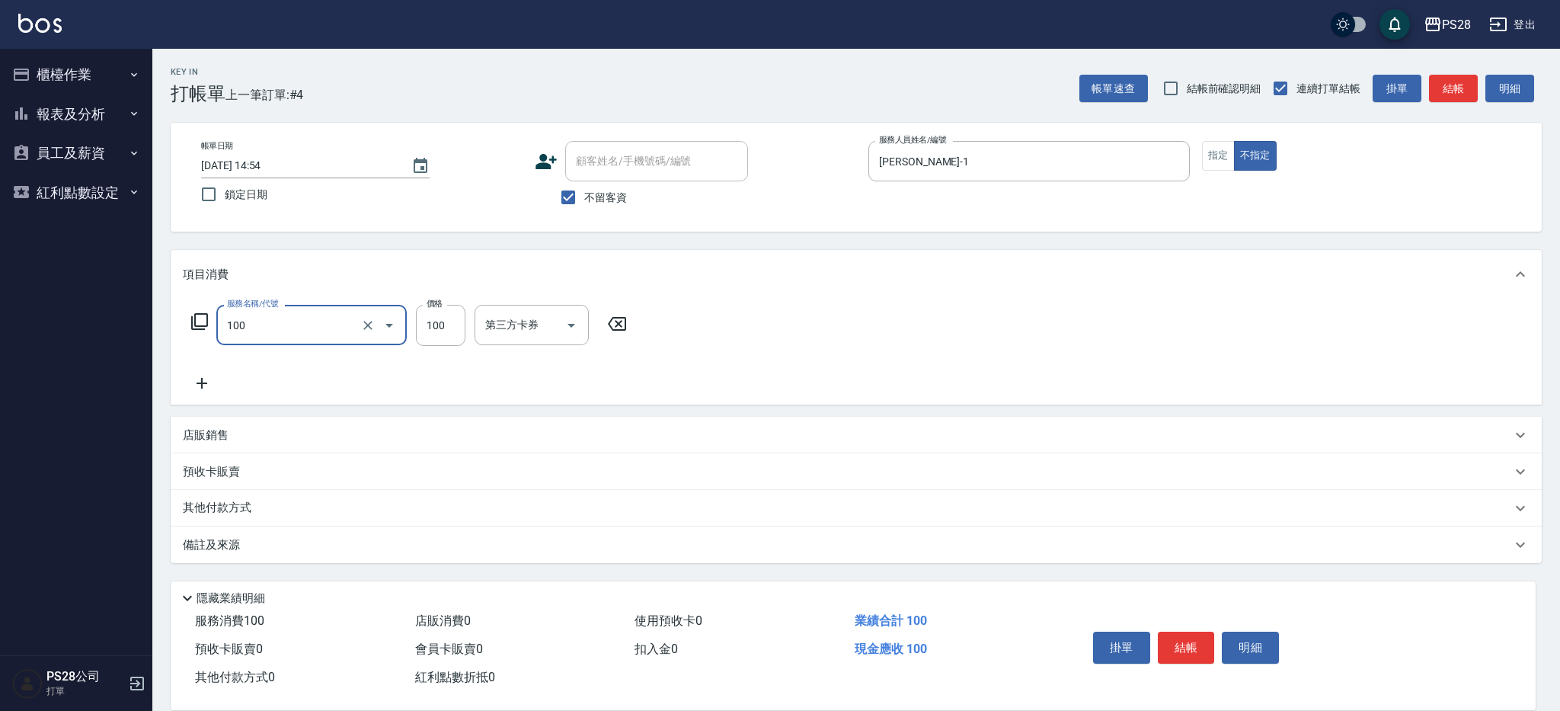
type input "洗髮(100)"
type input "34-34"
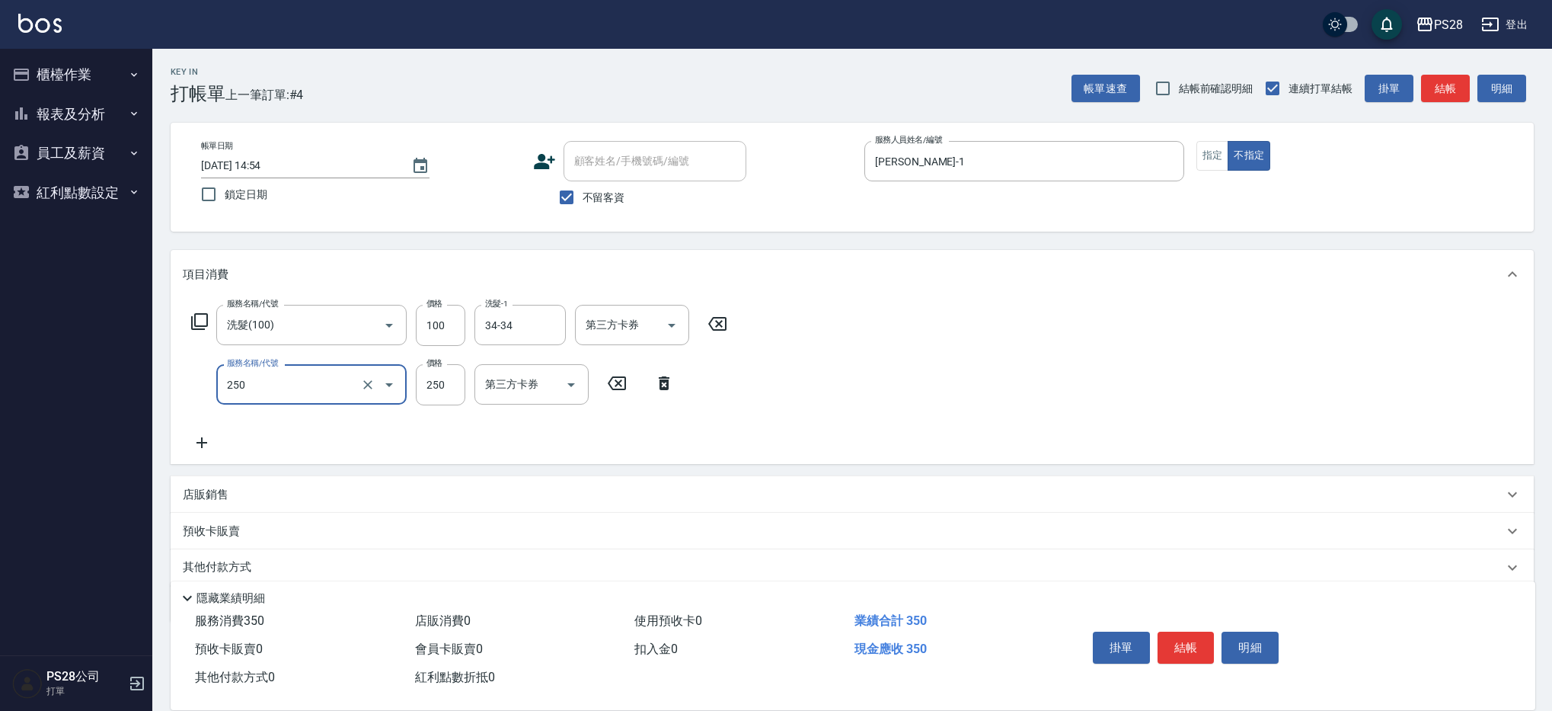
type input "單剪(250)"
type input "149"
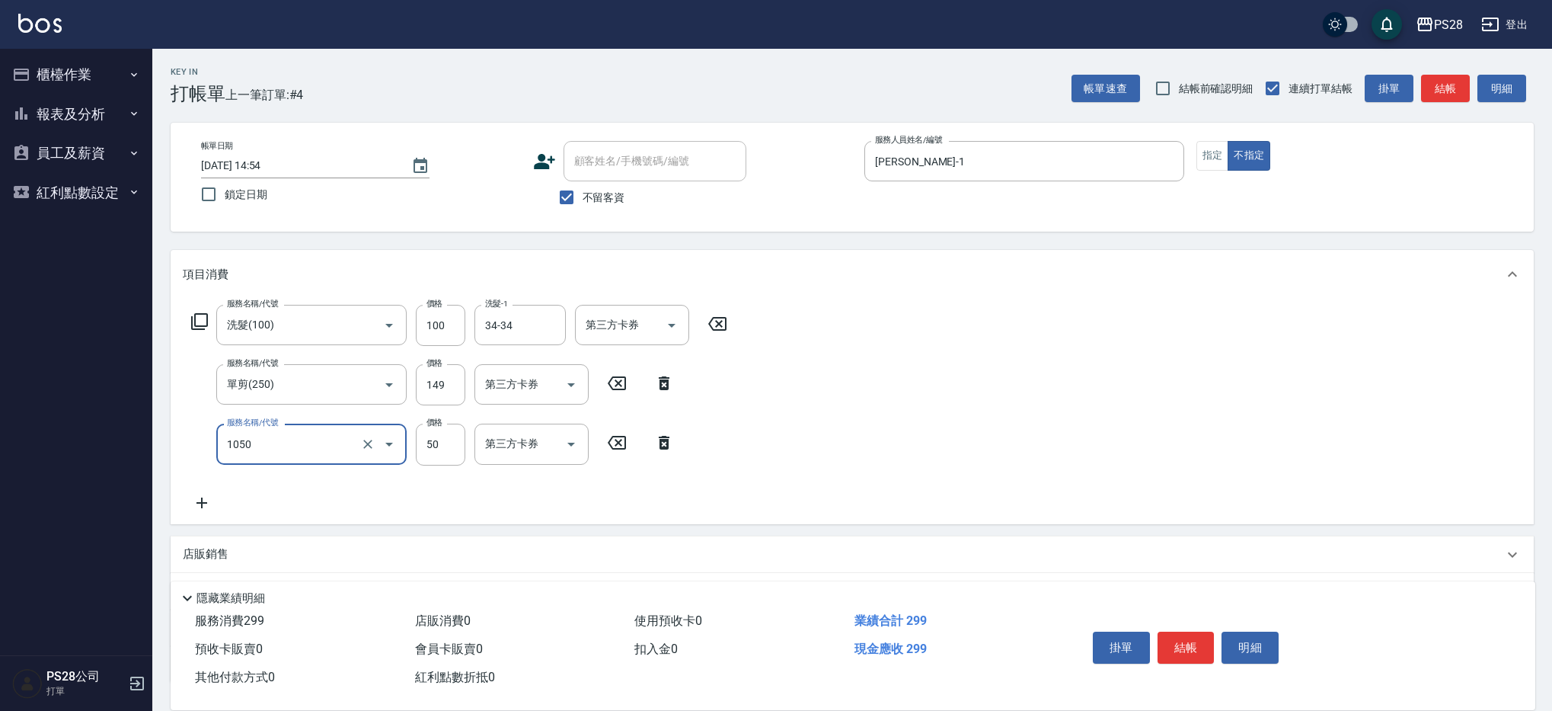
type input "精油(1050)"
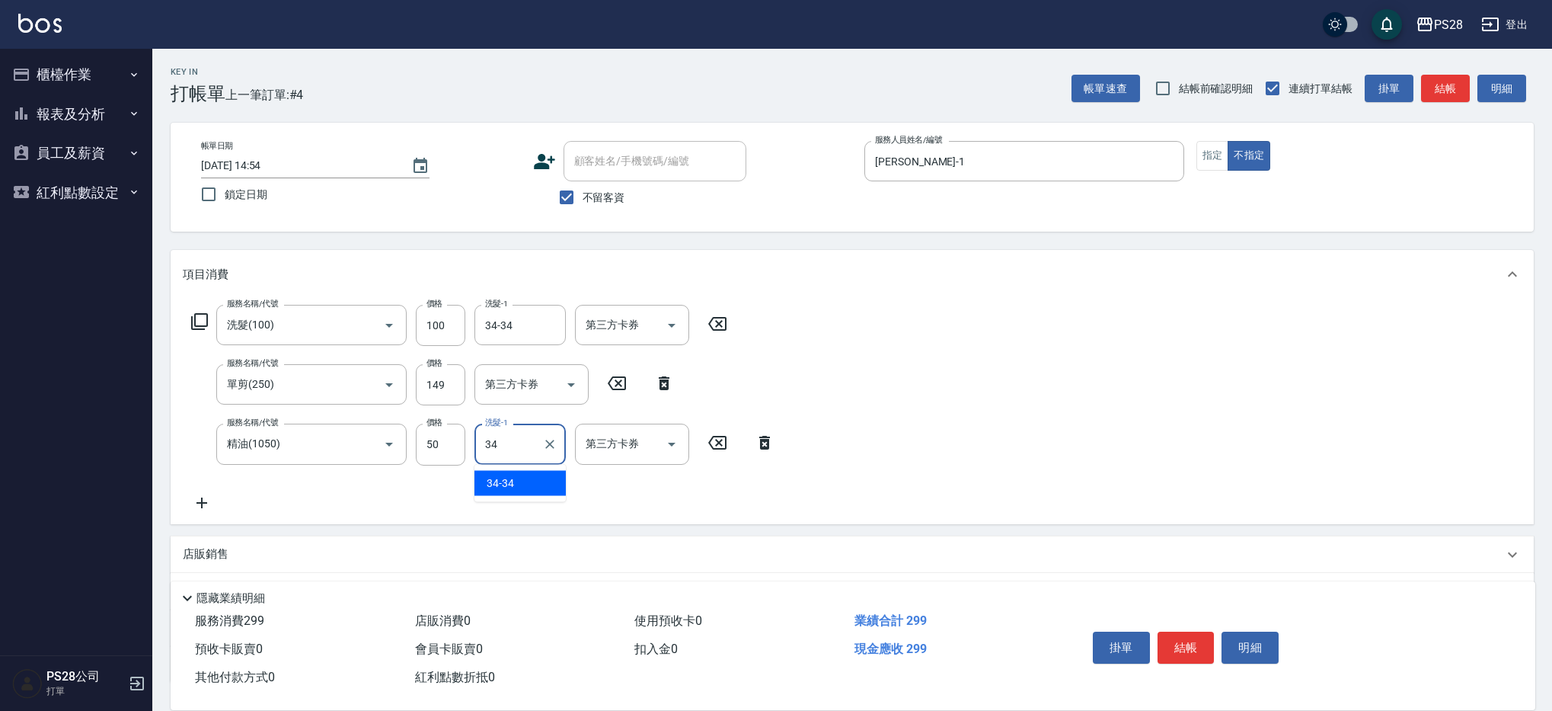
type input "34-34"
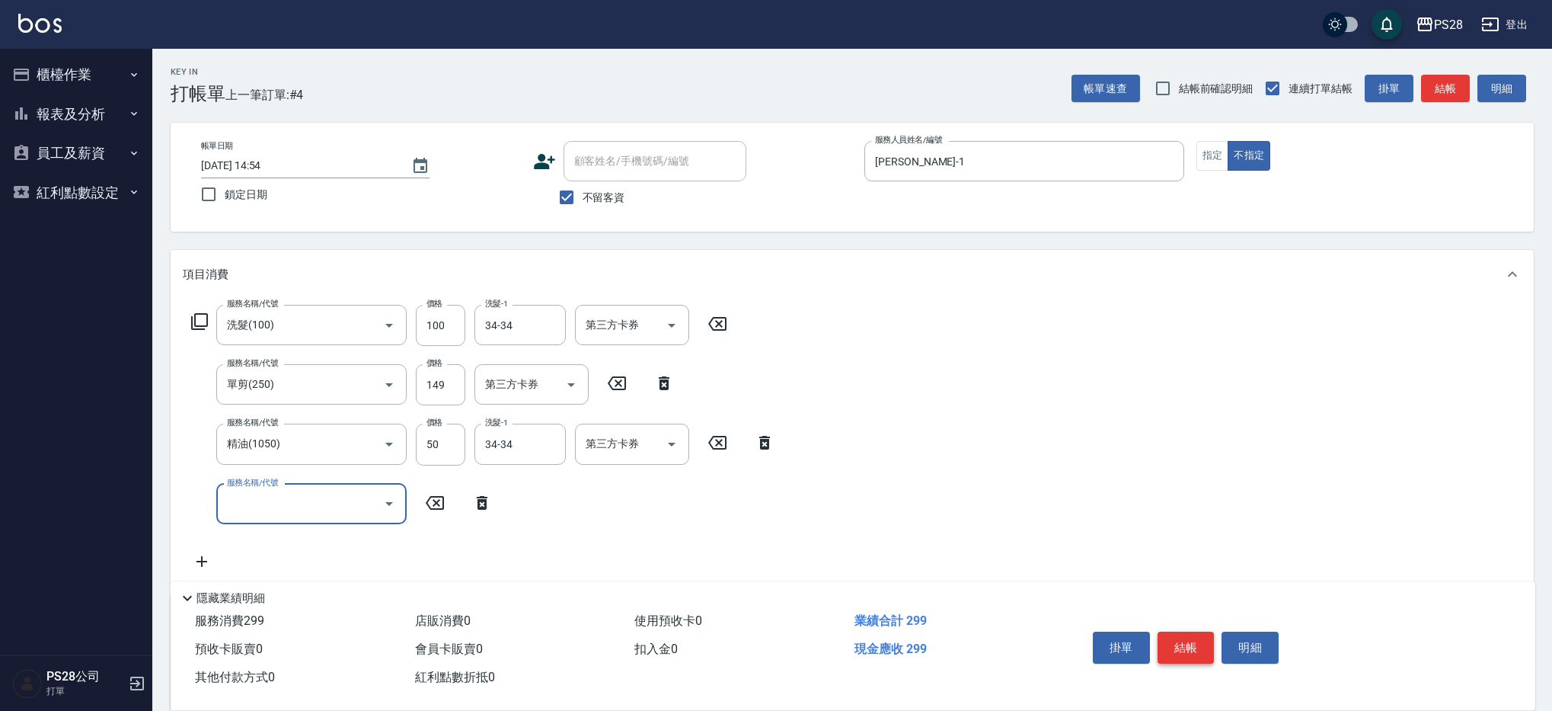
click at [1204, 644] on button "結帳" at bounding box center [1186, 647] width 57 height 32
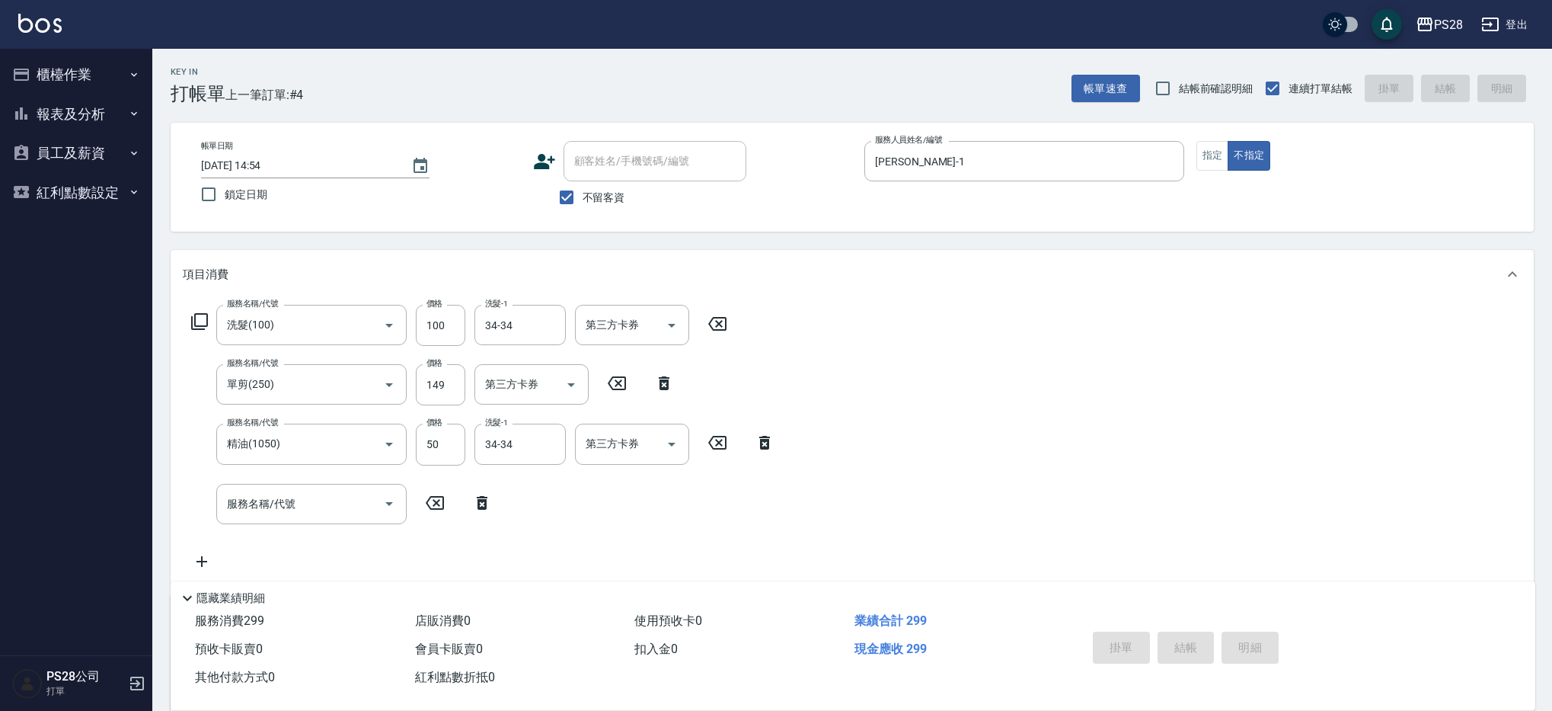
type input "[DATE] 14:55"
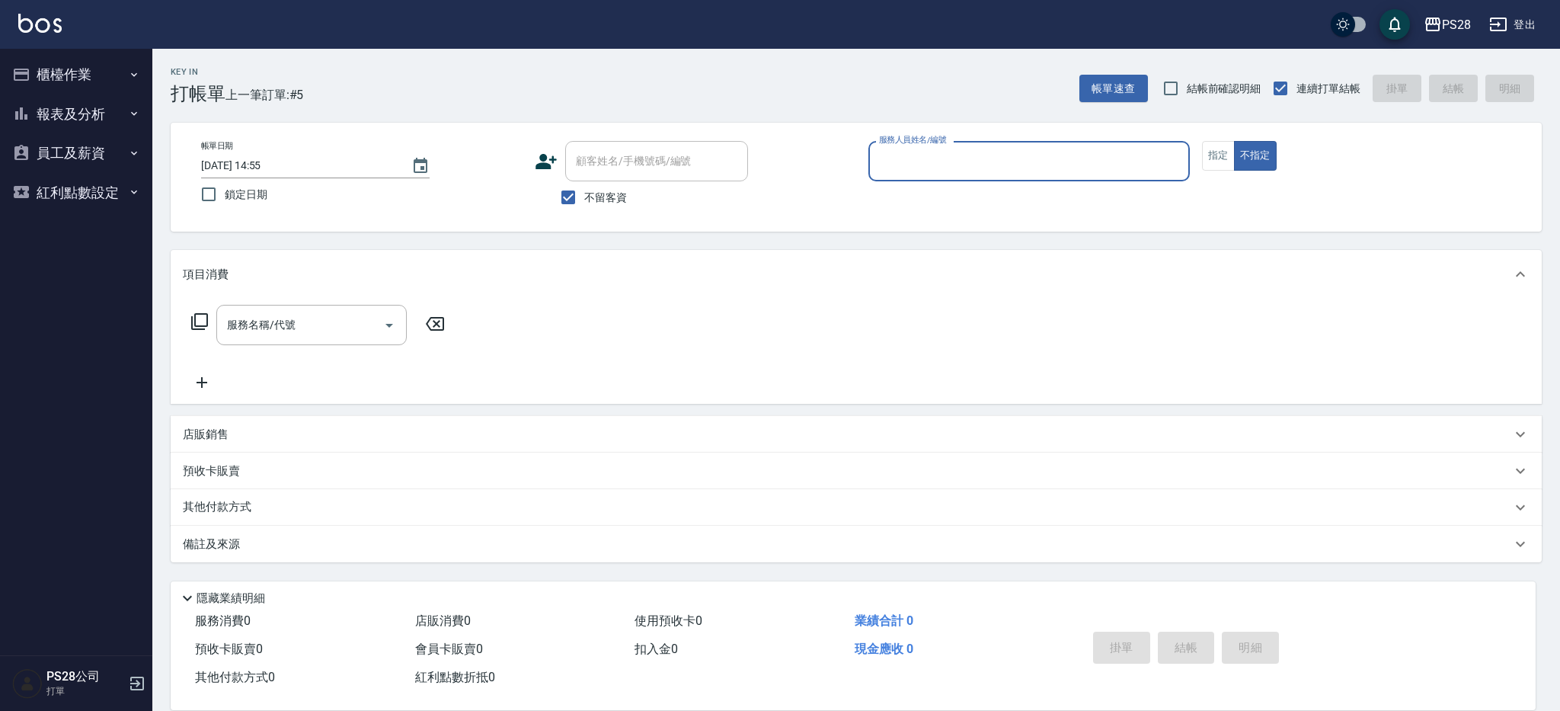
type input "1"
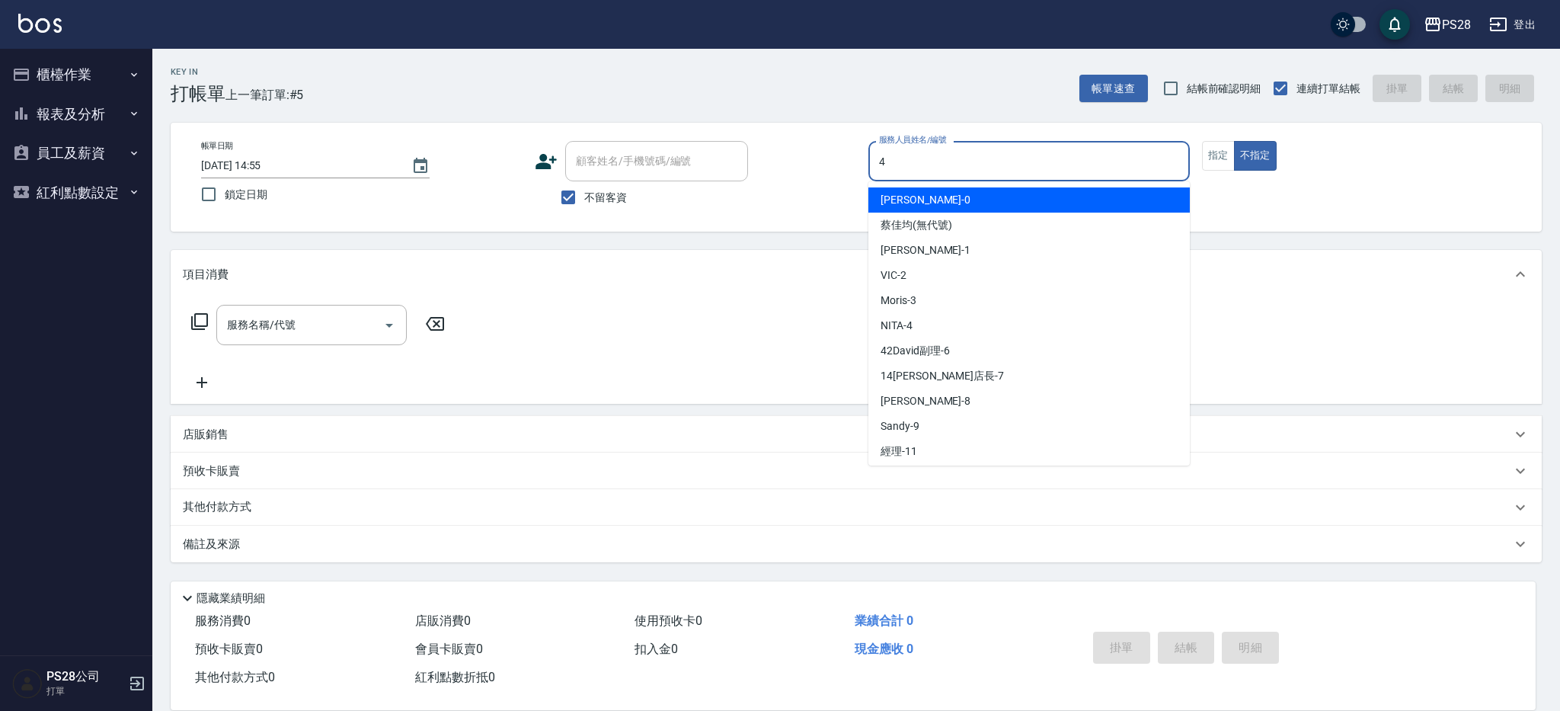
type input "NITA-4"
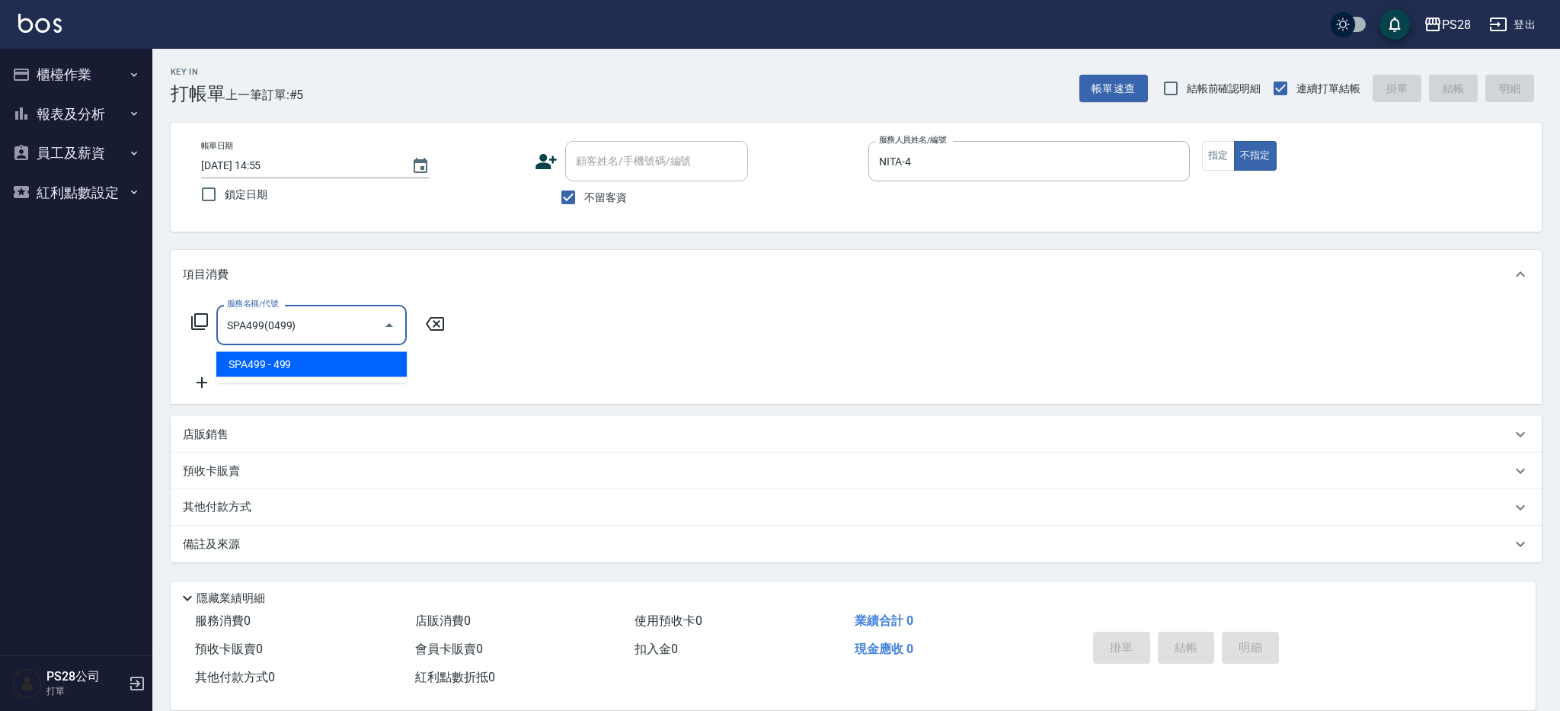
type input "SPA499(0499)"
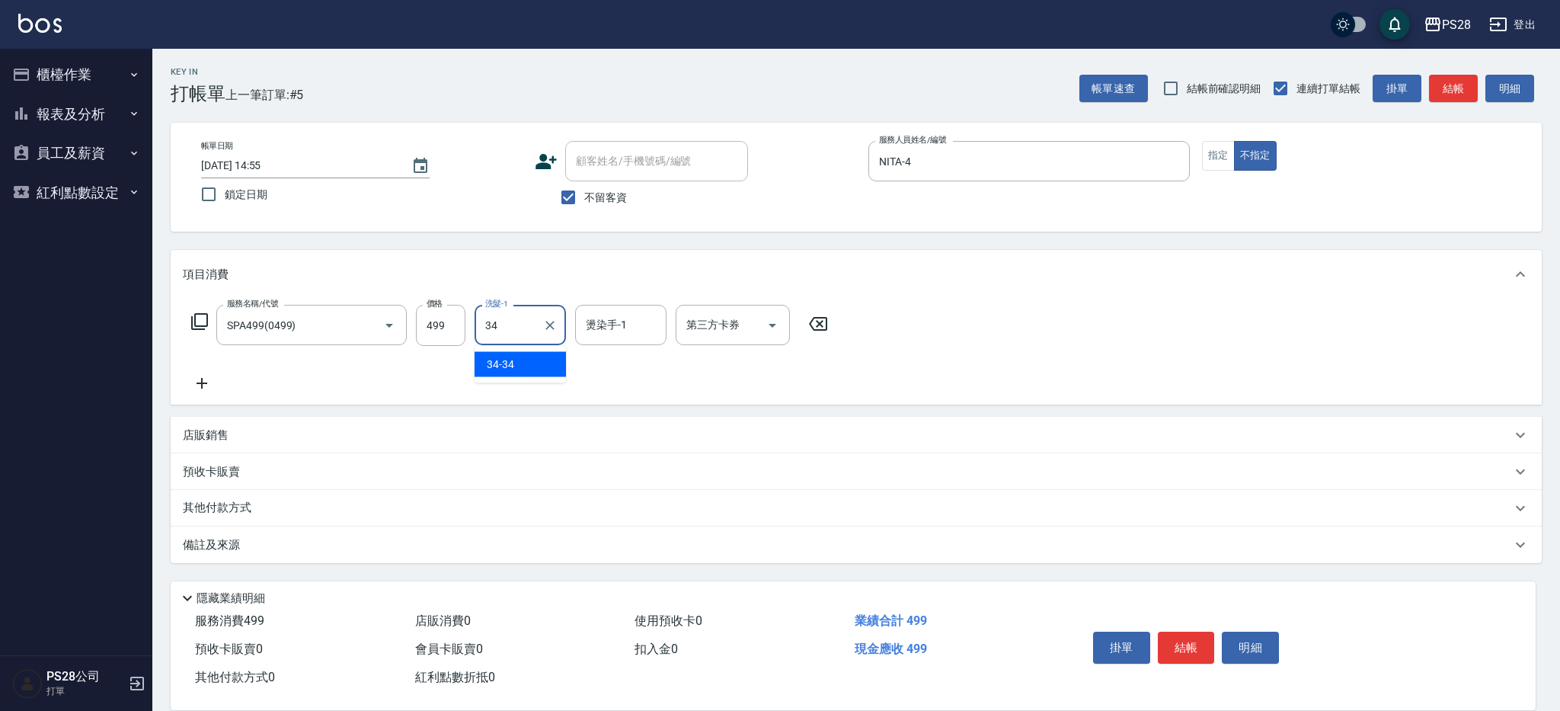
type input "34-34"
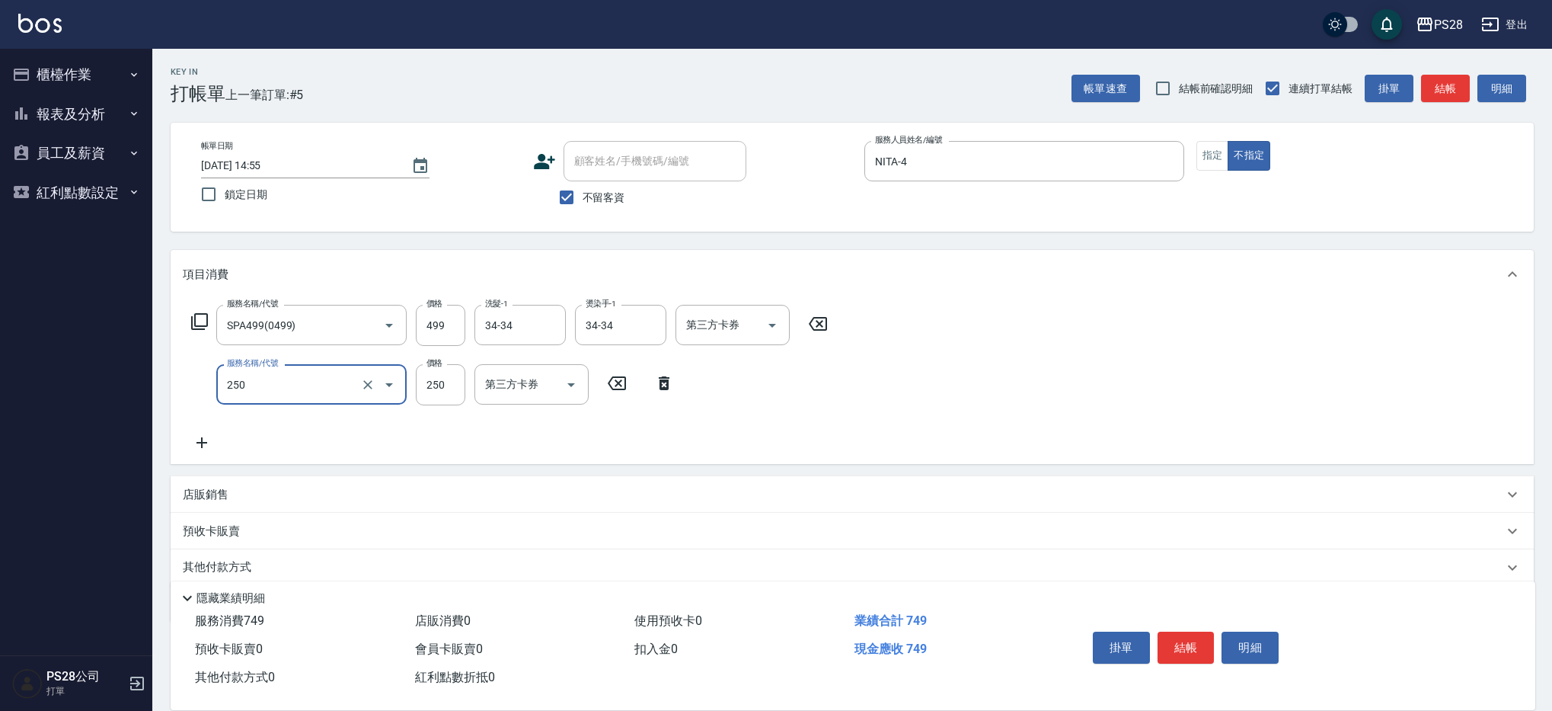
type input "單剪(250)"
type input "149"
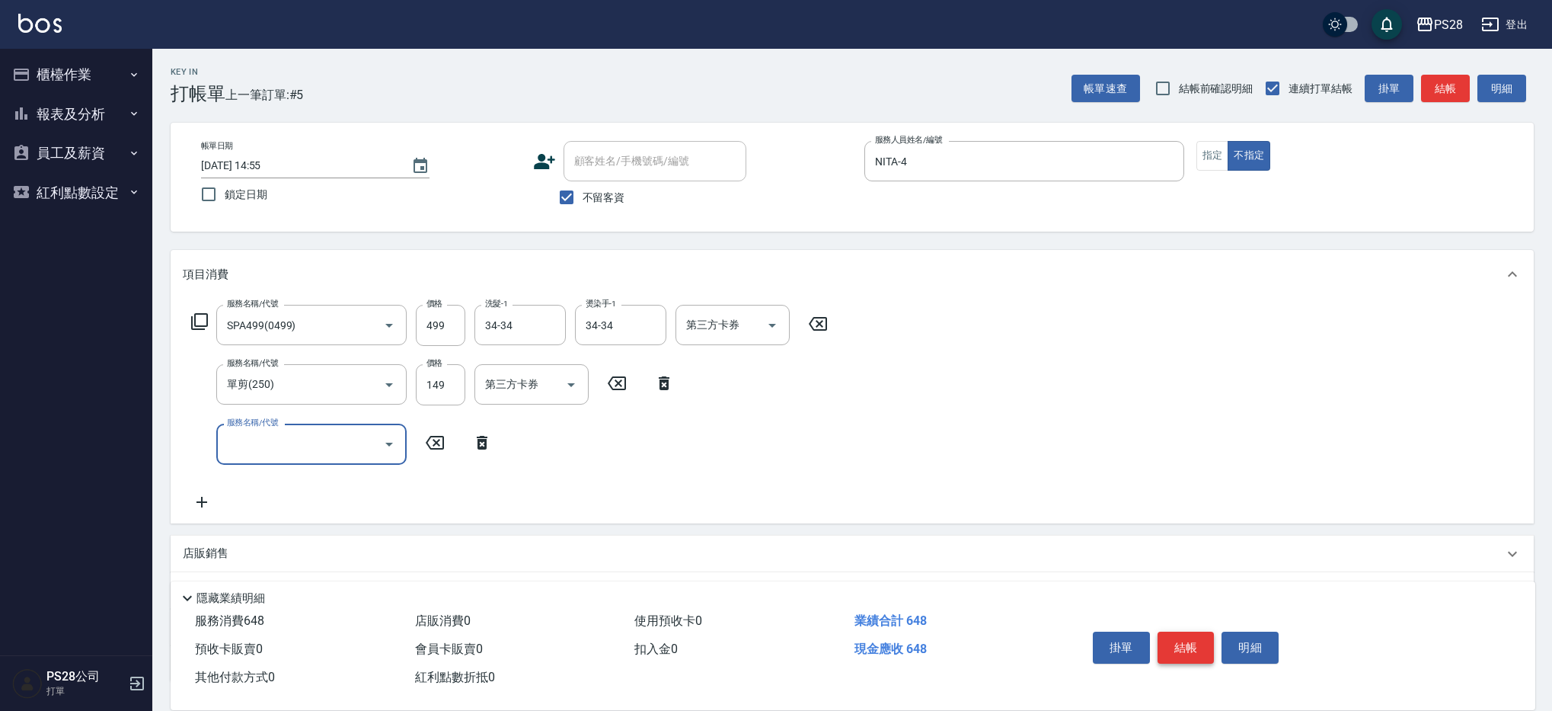
click at [1193, 648] on button "結帳" at bounding box center [1186, 647] width 57 height 32
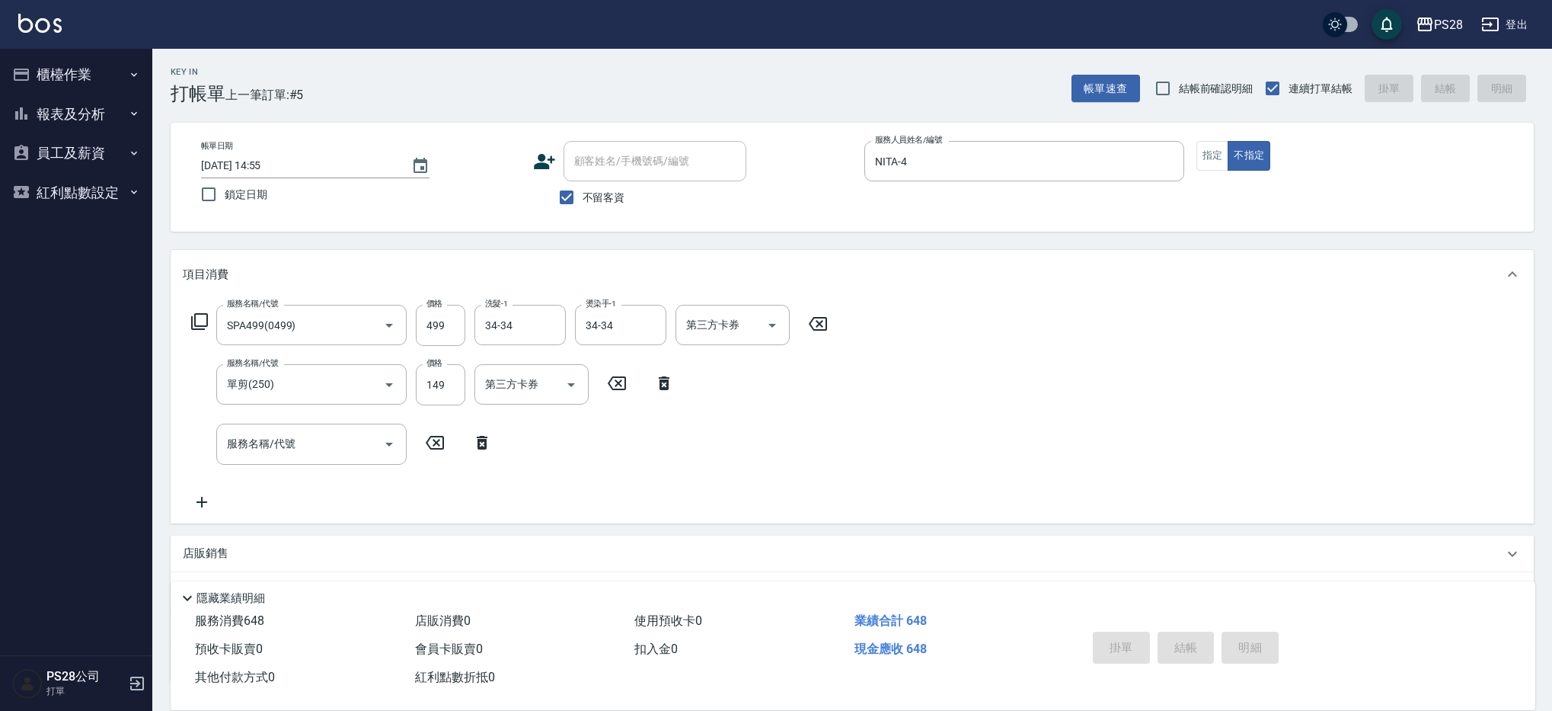
type input "[DATE] 14:56"
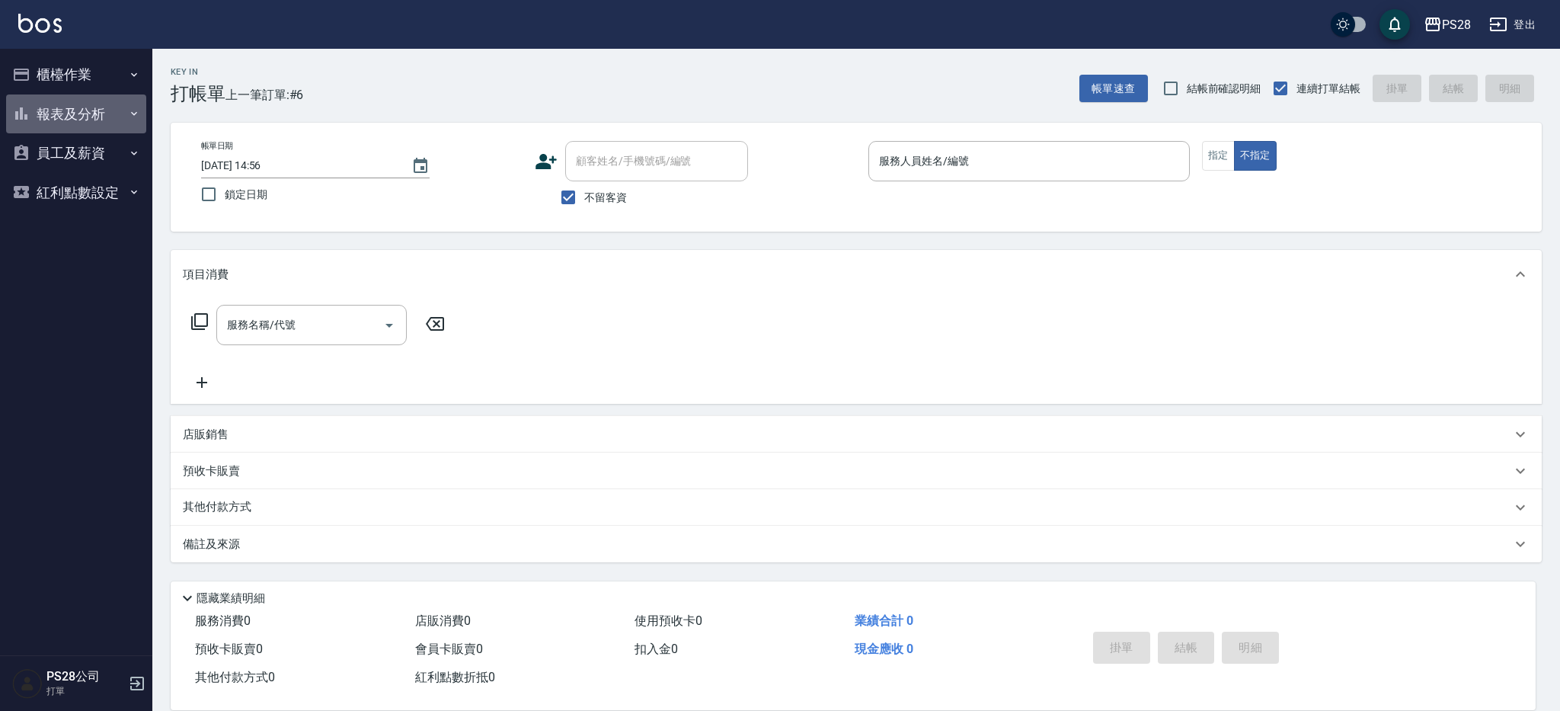
click at [91, 122] on button "報表及分析" at bounding box center [76, 114] width 140 height 40
